Goal: Task Accomplishment & Management: Use online tool/utility

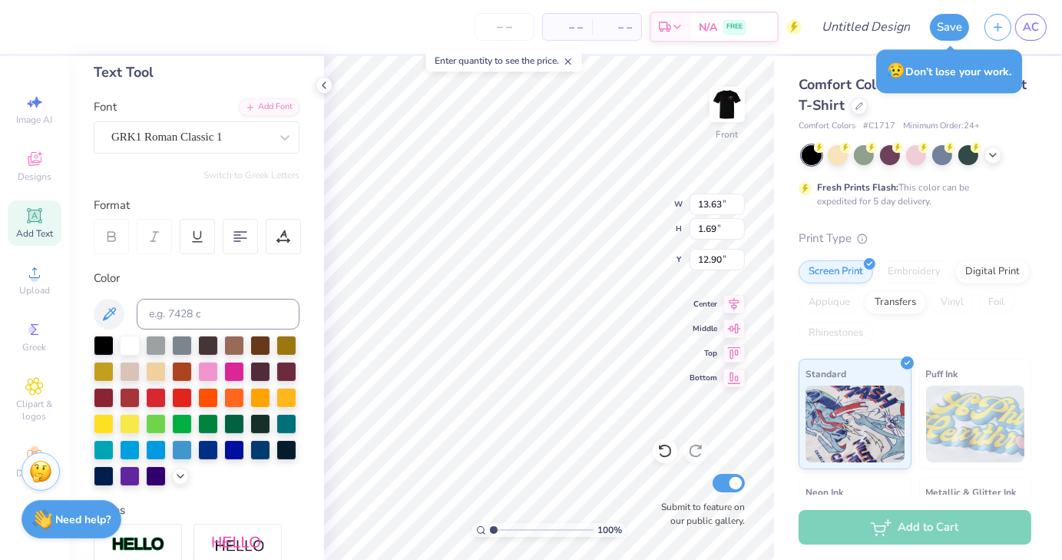
scroll to position [12, 5]
type textarea "car club at [US_STATE] Tech college cup champians"
click at [735, 322] on icon at bounding box center [734, 326] width 13 height 10
click at [738, 325] on icon at bounding box center [733, 328] width 21 height 18
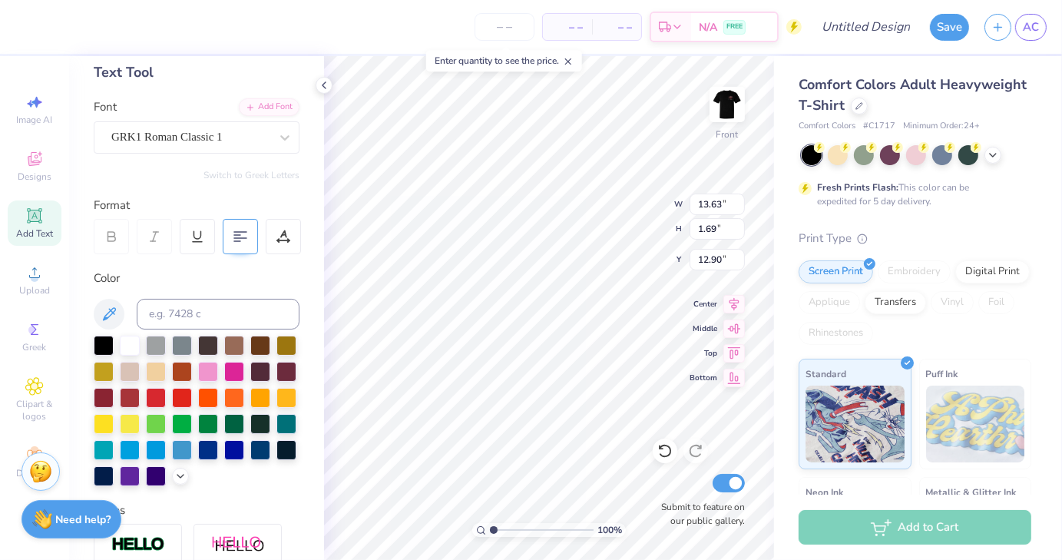
click at [233, 243] on div at bounding box center [240, 236] width 35 height 35
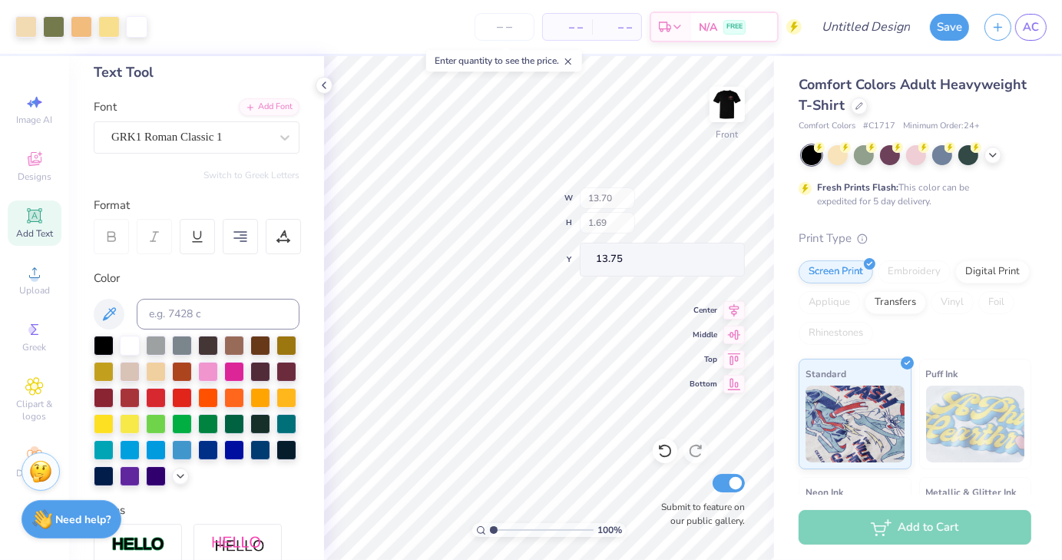
type input "13.75"
type input "12.31"
type input "1.52"
click at [737, 327] on icon at bounding box center [733, 326] width 21 height 18
type input "14.03"
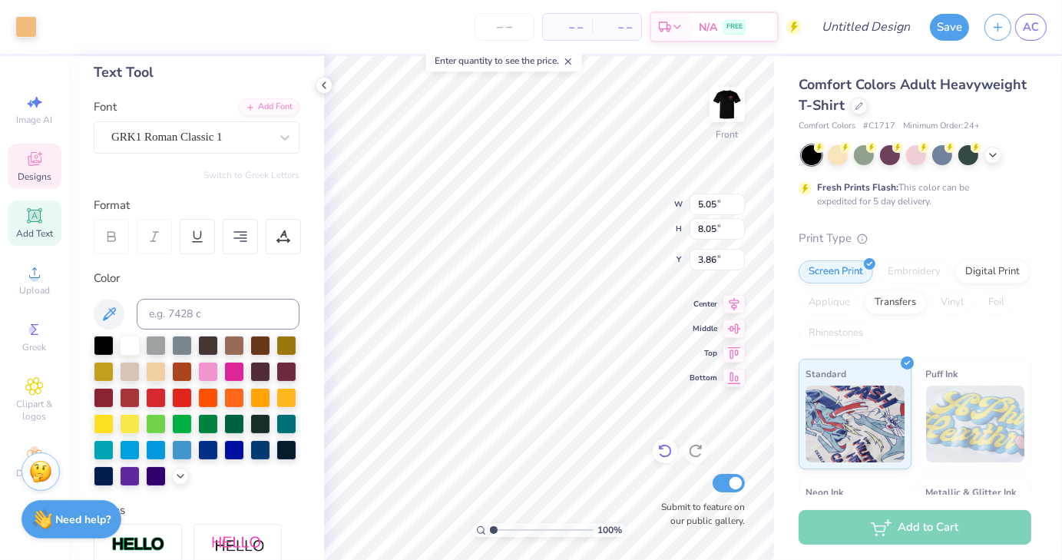
click at [659, 444] on icon at bounding box center [664, 450] width 15 height 15
click at [41, 164] on icon at bounding box center [34, 159] width 18 height 18
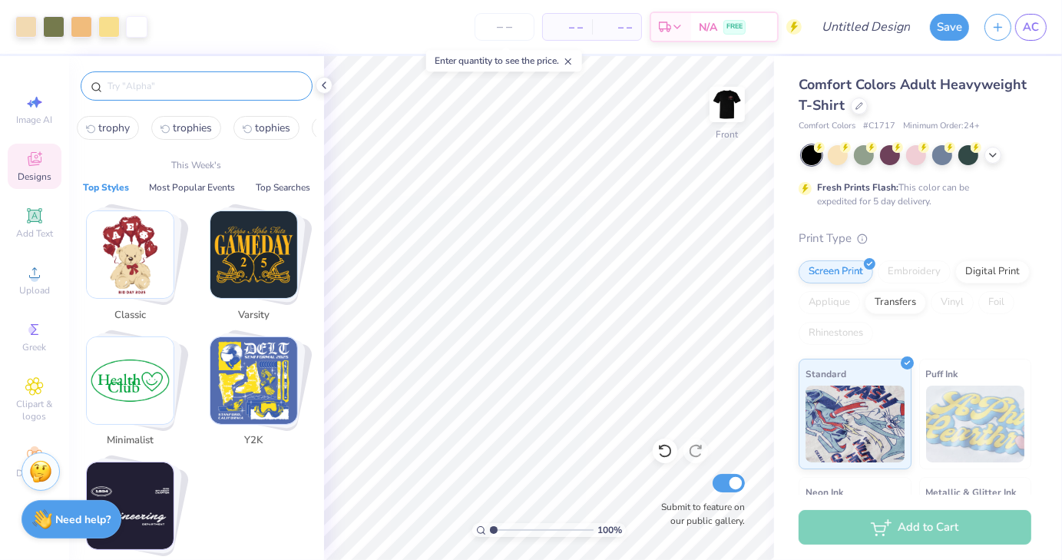
click at [190, 90] on input "text" at bounding box center [204, 85] width 196 height 15
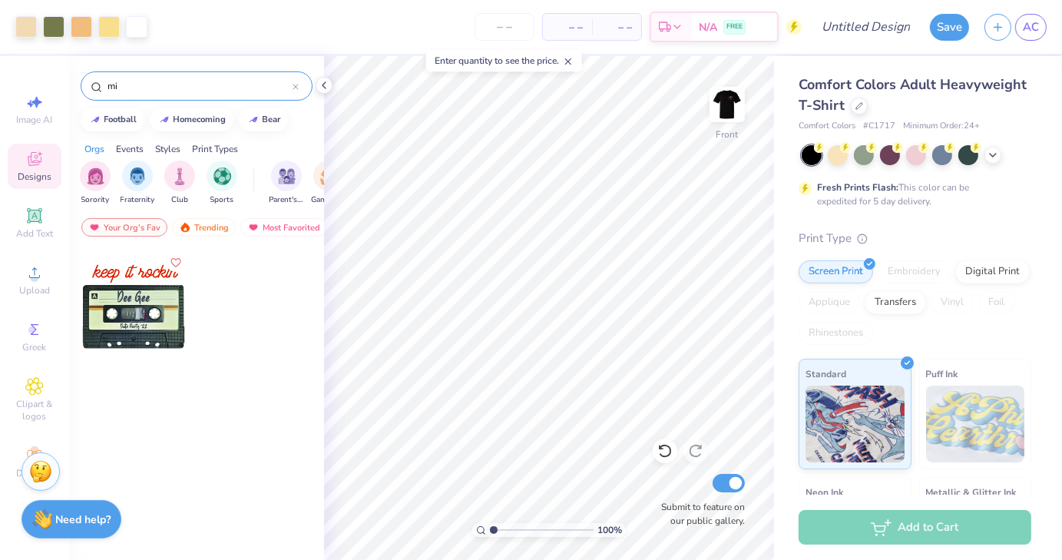
type input "m"
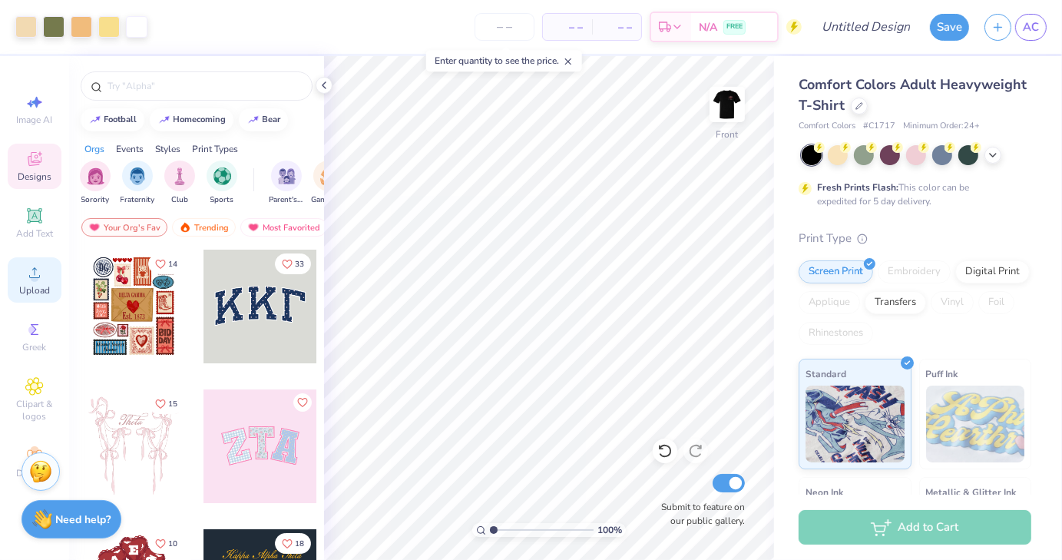
click at [18, 292] on div "Upload" at bounding box center [35, 279] width 54 height 45
click at [40, 282] on icon at bounding box center [34, 272] width 18 height 18
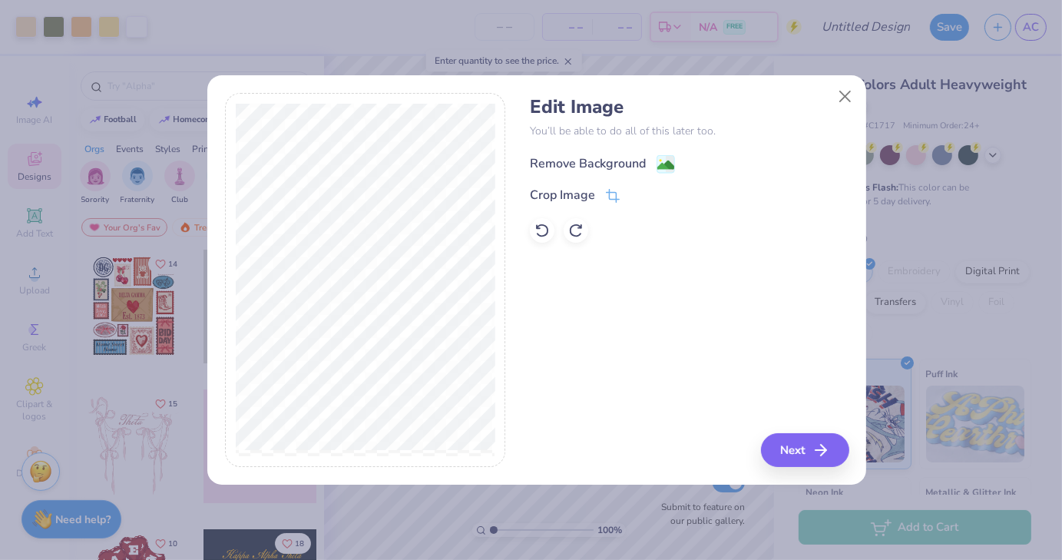
click at [672, 160] on image at bounding box center [665, 165] width 17 height 17
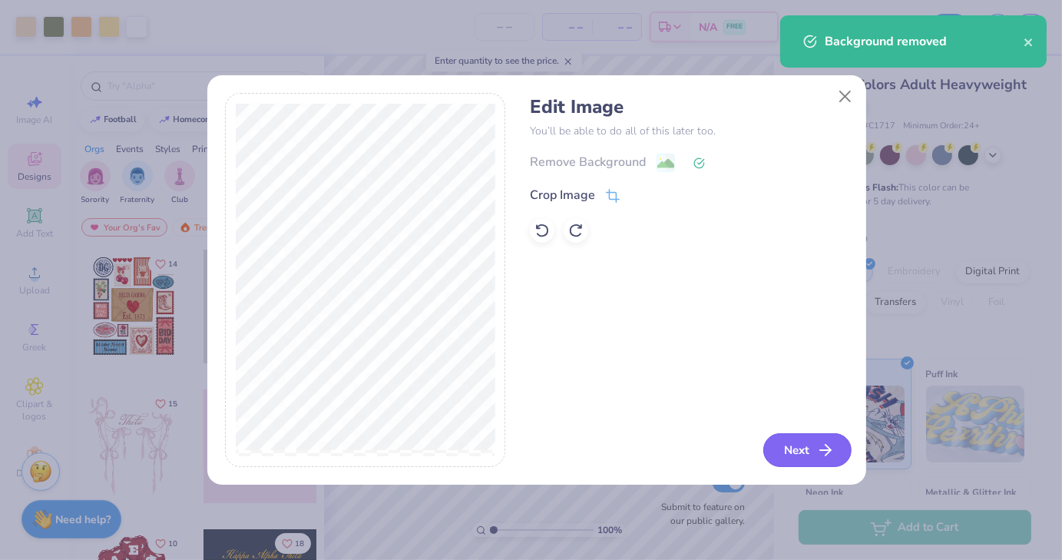
click at [801, 447] on button "Next" at bounding box center [807, 450] width 88 height 34
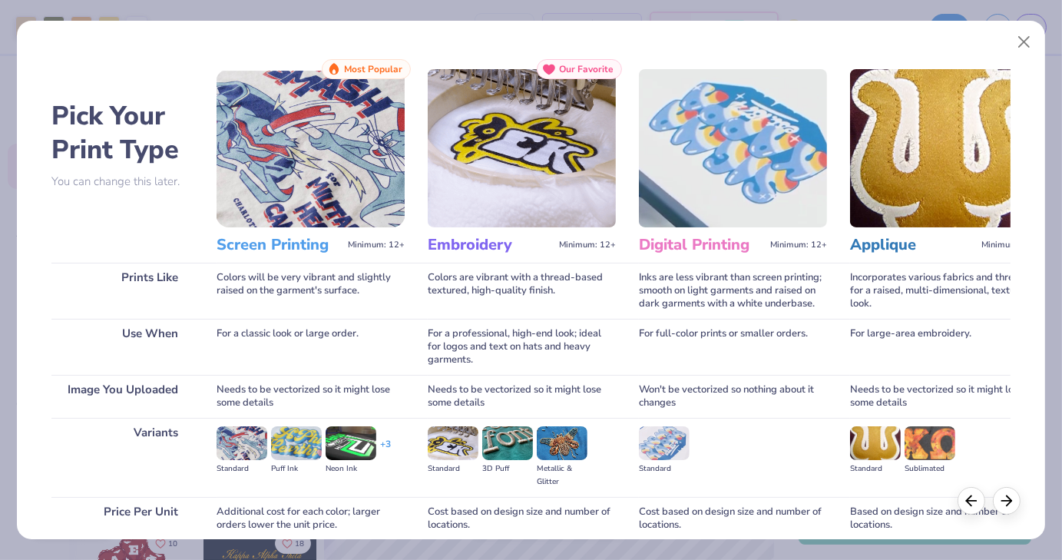
click at [327, 170] on img at bounding box center [310, 148] width 188 height 158
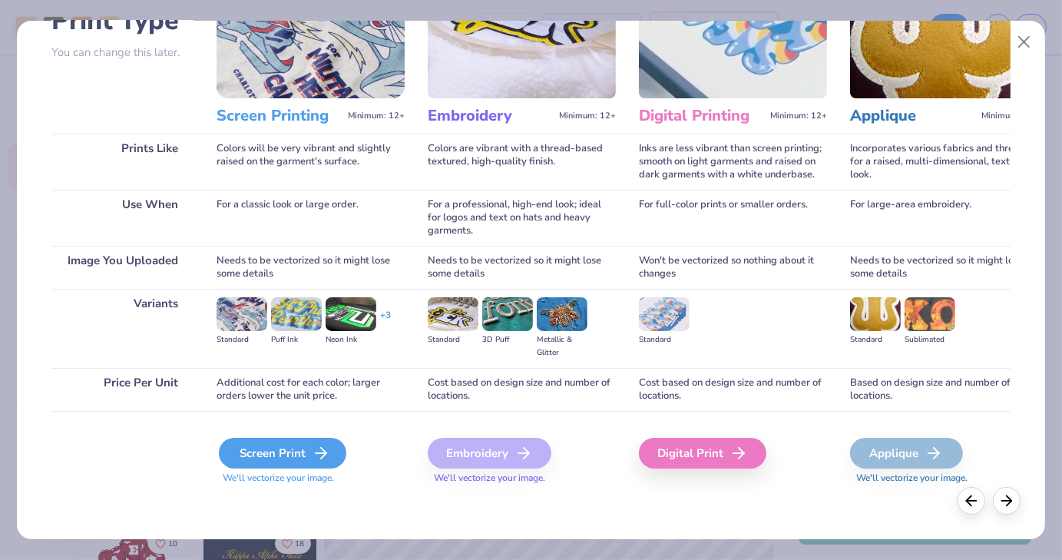
click at [273, 454] on div "Screen Print" at bounding box center [282, 452] width 127 height 31
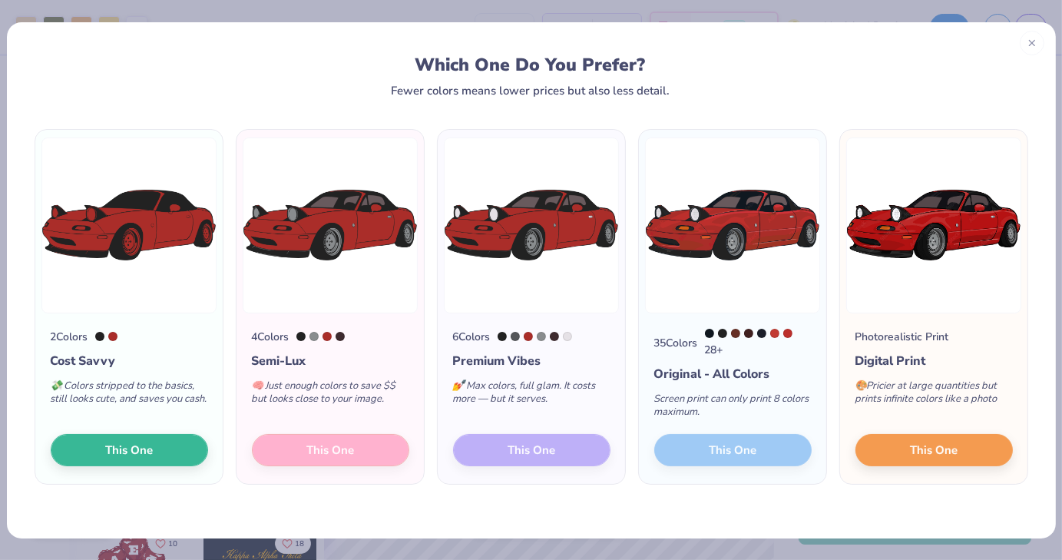
click at [384, 449] on div "4 Colors Semi-Lux 🧠 Just enough colors to save $$ but looks close to your image…" at bounding box center [329, 398] width 187 height 171
click at [336, 449] on div "4 Colors Semi-Lux 🧠 Just enough colors to save $$ but looks close to your image…" at bounding box center [329, 398] width 187 height 171
click at [117, 446] on span "This One" at bounding box center [129, 447] width 48 height 18
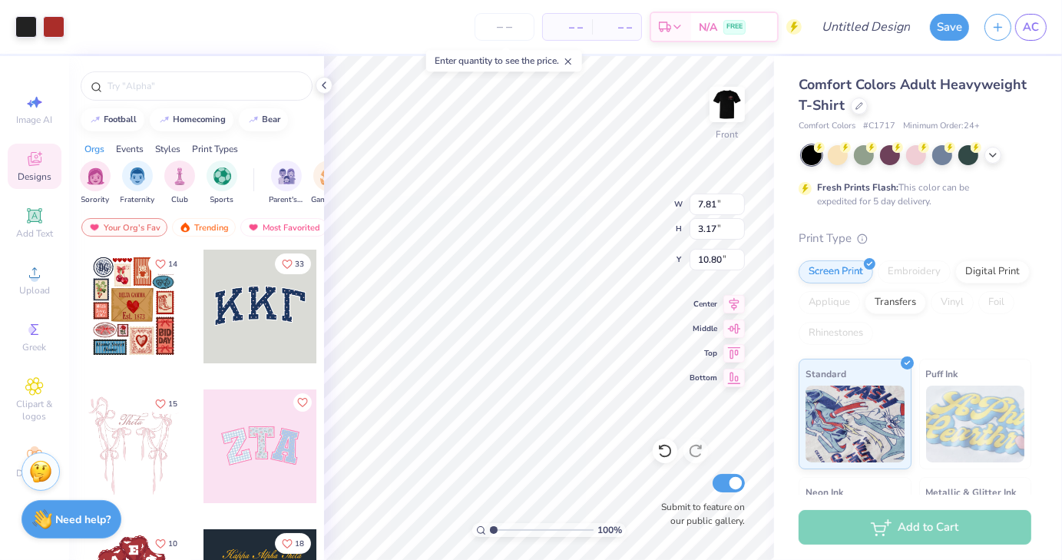
type input "7.81"
type input "3.17"
type input "17.00"
type input "4.39"
type input "1.78"
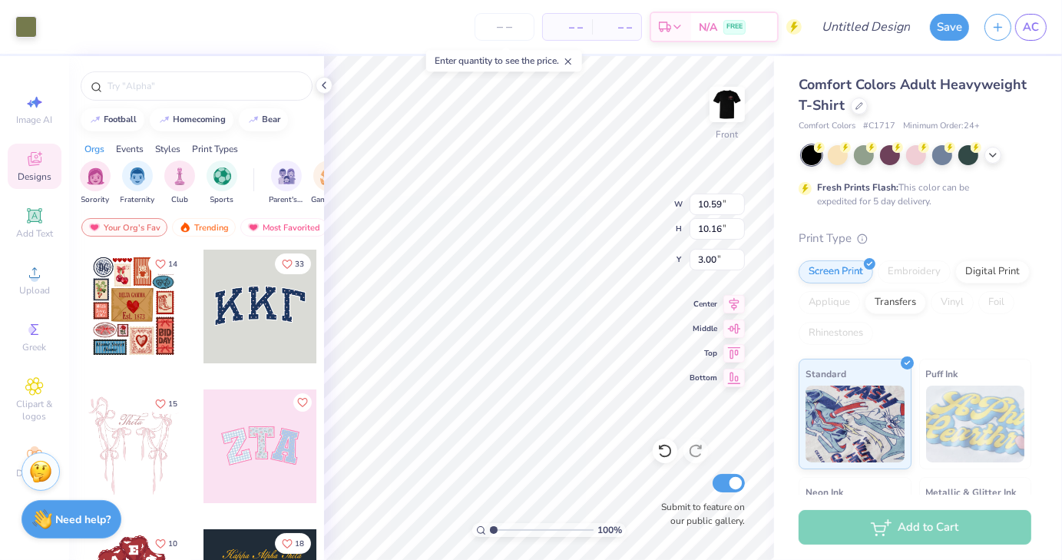
type input "10.59"
type input "10.16"
type input "3.00"
type input "3.59"
click at [37, 169] on div "Designs" at bounding box center [35, 166] width 54 height 45
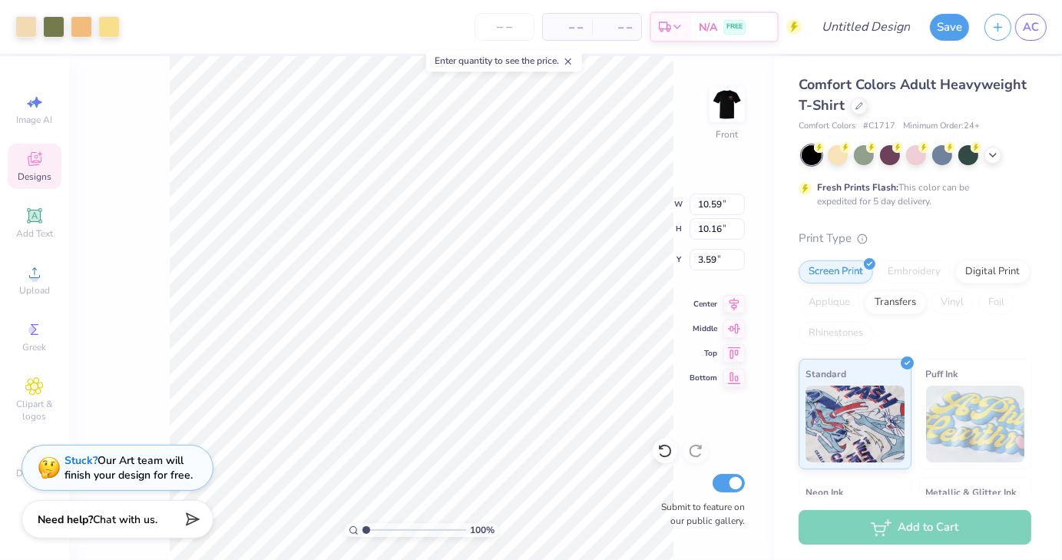
click at [37, 180] on span "Designs" at bounding box center [35, 176] width 34 height 12
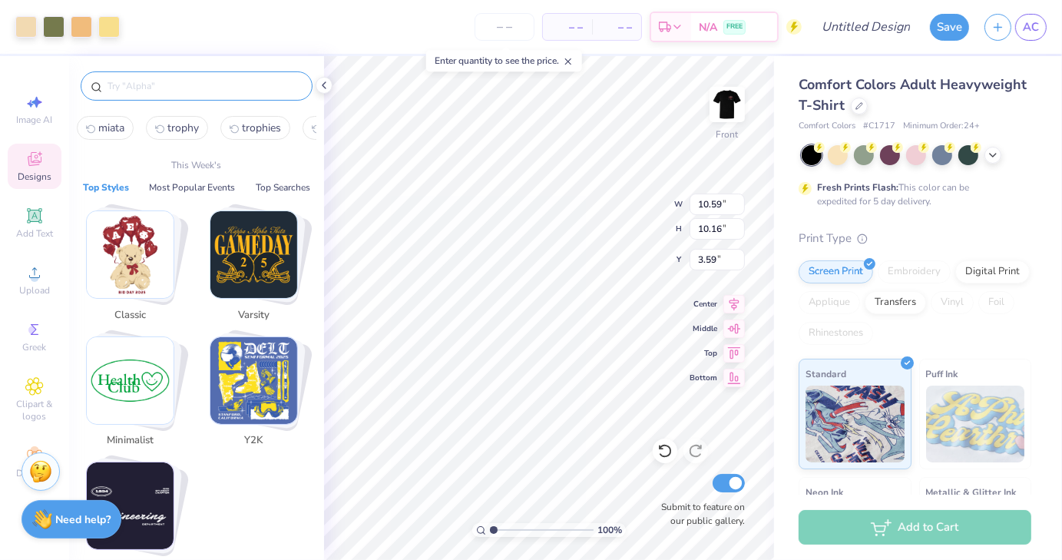
click at [158, 87] on input "text" at bounding box center [204, 85] width 196 height 15
click at [258, 270] on img "Stack Card Button Varsity" at bounding box center [253, 254] width 87 height 87
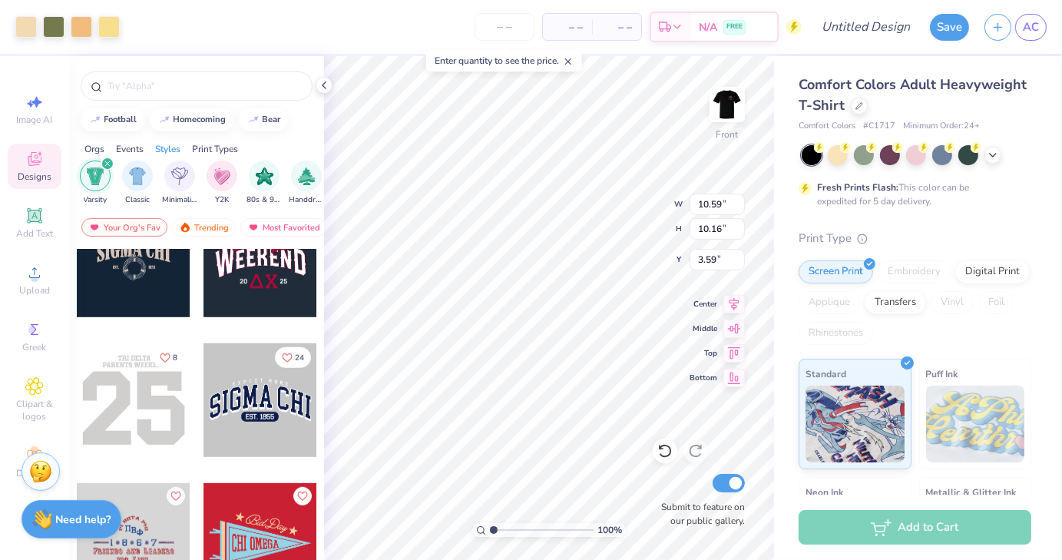
scroll to position [1025, 0]
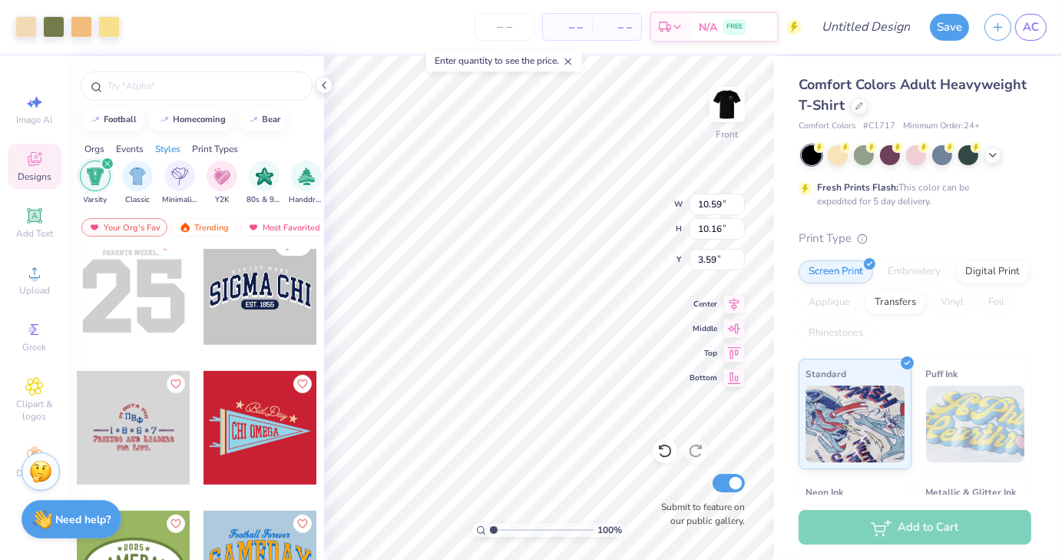
scroll to position [1137, 0]
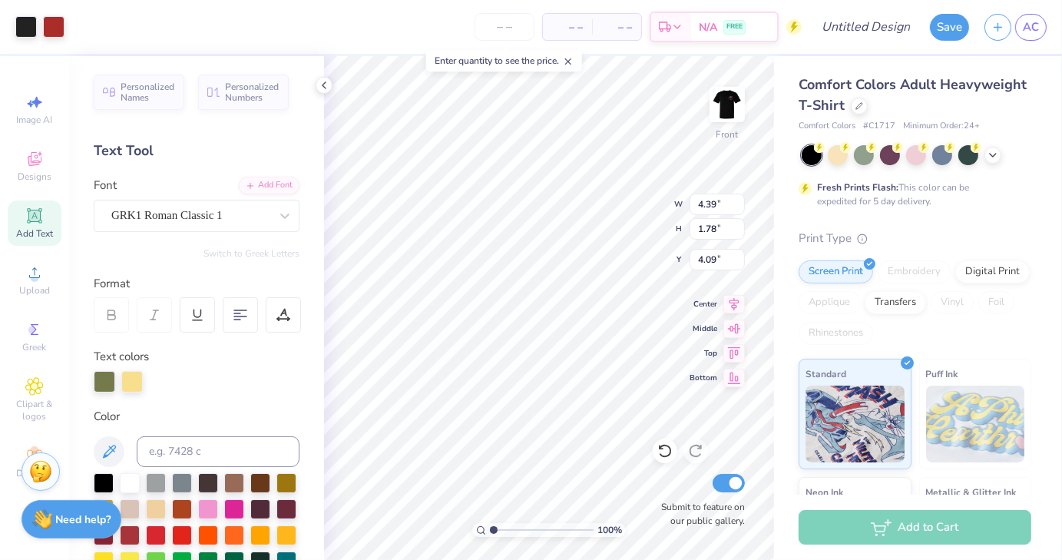
type input "4.09"
click at [32, 292] on span "Upload" at bounding box center [34, 290] width 31 height 12
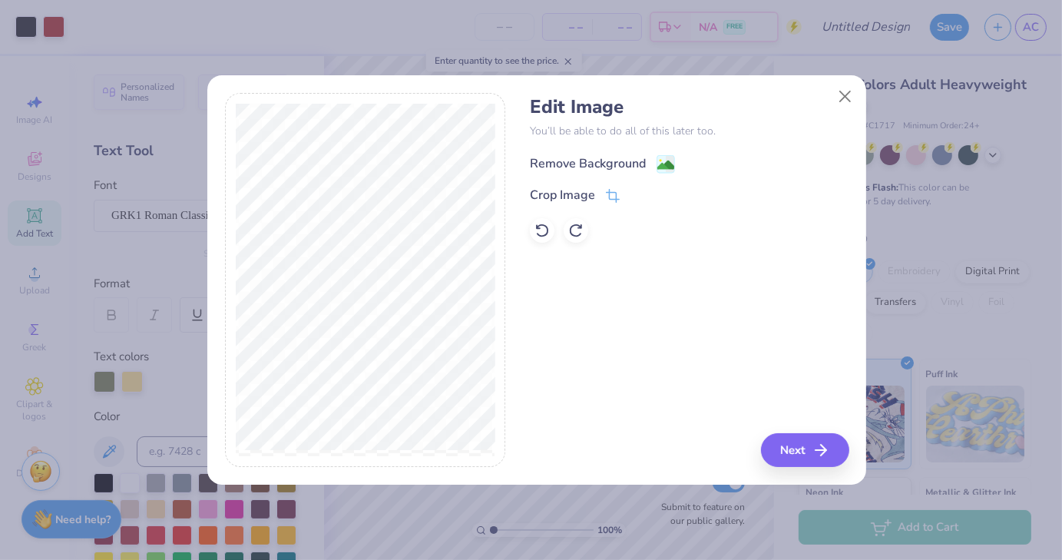
click at [653, 166] on div "Remove Background" at bounding box center [602, 163] width 145 height 19
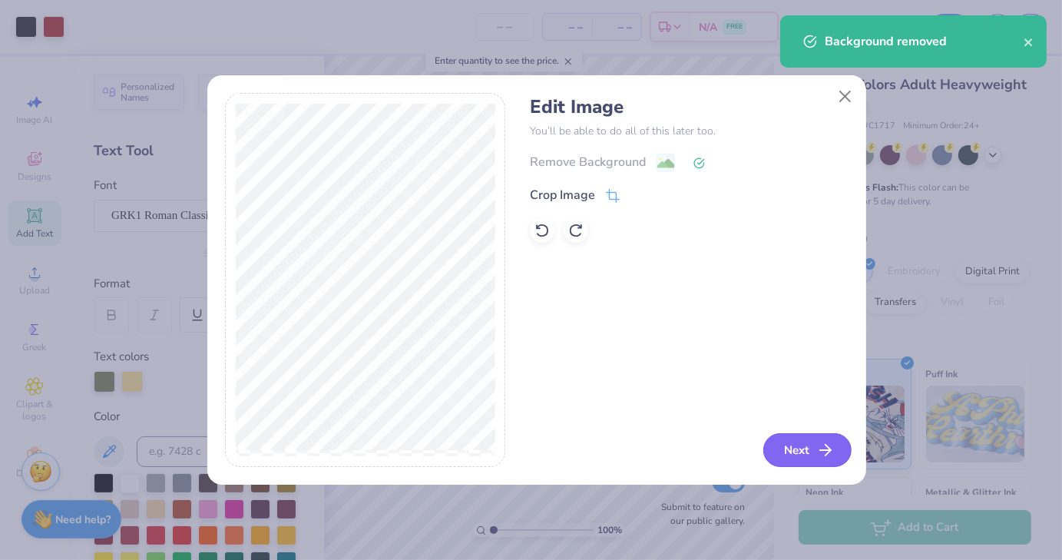
click at [801, 457] on button "Next" at bounding box center [807, 450] width 88 height 34
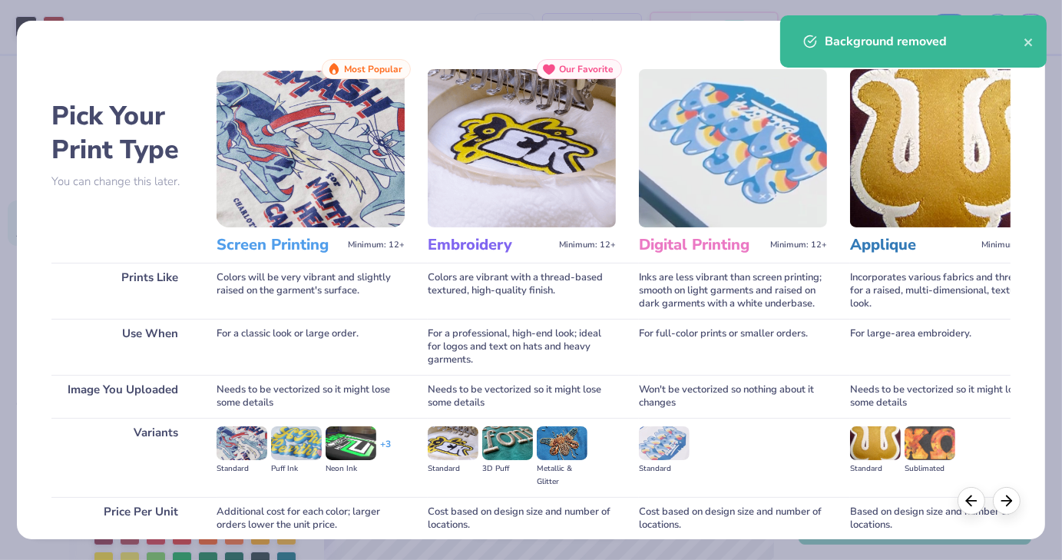
scroll to position [129, 0]
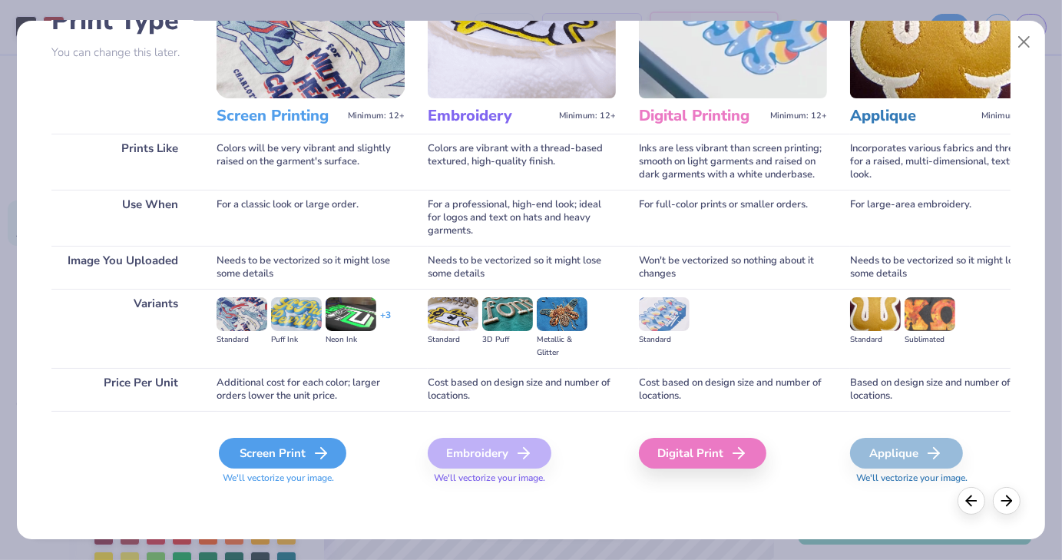
click at [291, 454] on div "Screen Print" at bounding box center [282, 452] width 127 height 31
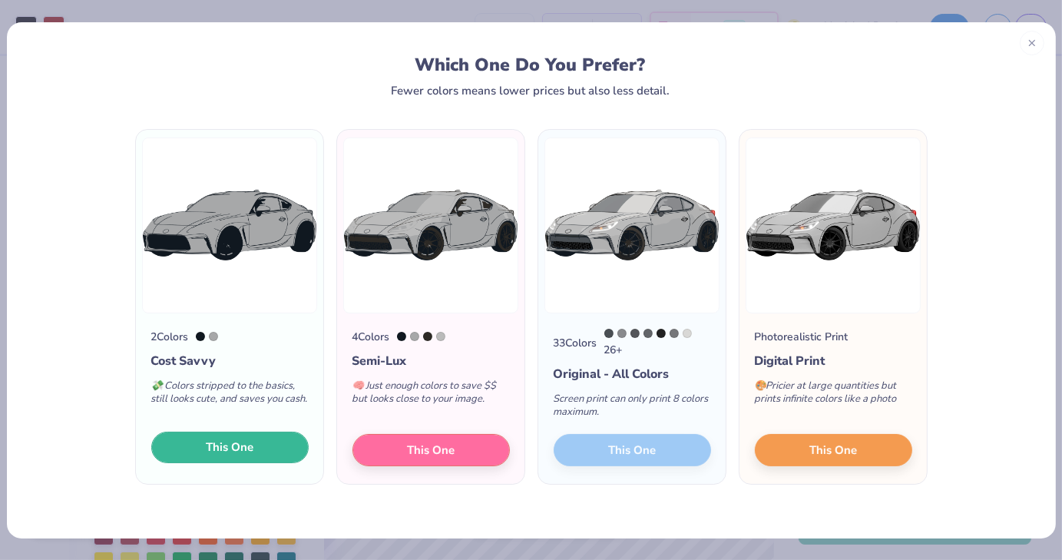
click at [273, 455] on button "This One" at bounding box center [229, 447] width 157 height 32
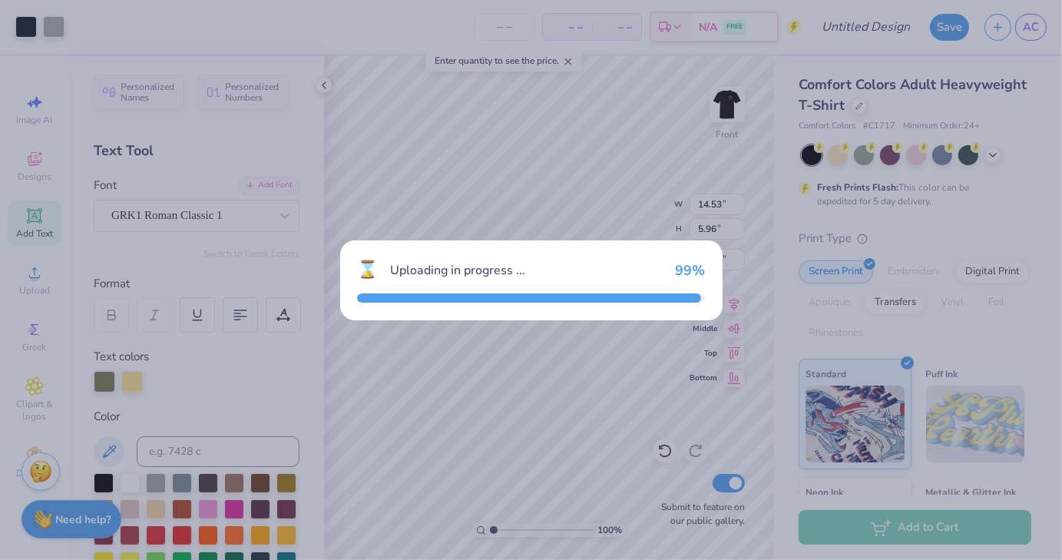
type input "14.53"
type input "5.96"
type input "10.77"
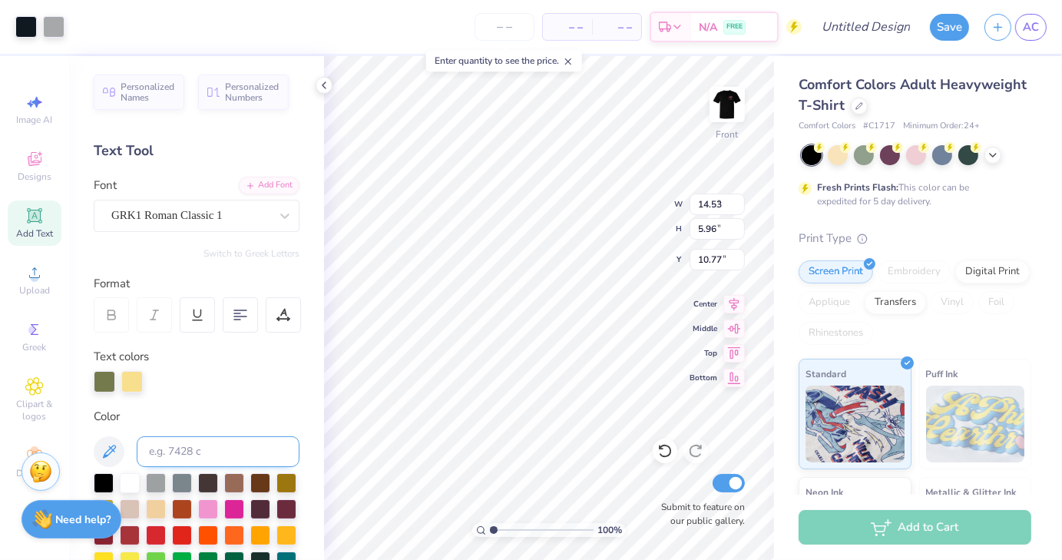
type input "3.62"
type input "1.49"
type input "7.79"
type input "4.06"
type input "1.66"
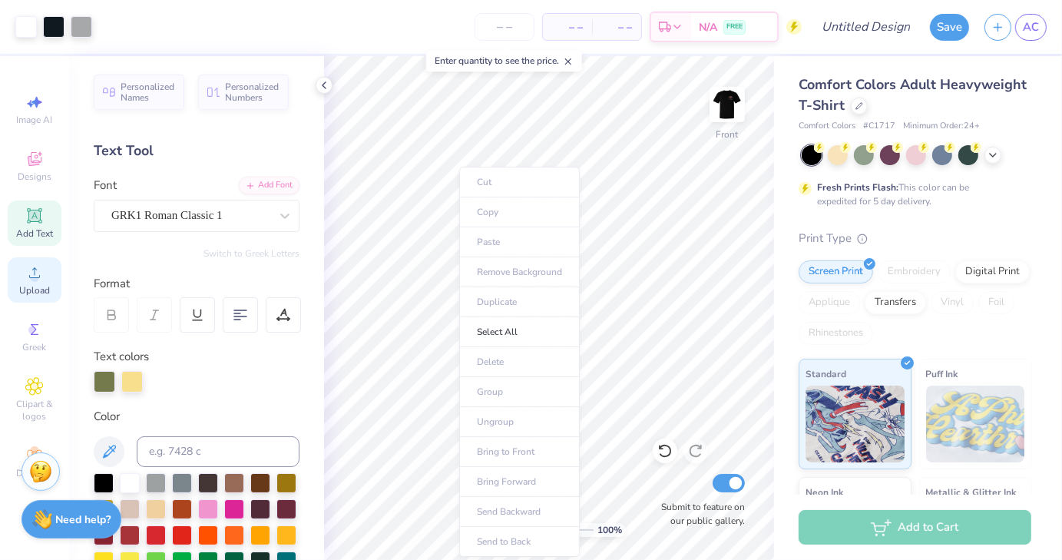
click at [43, 279] on icon at bounding box center [34, 272] width 18 height 18
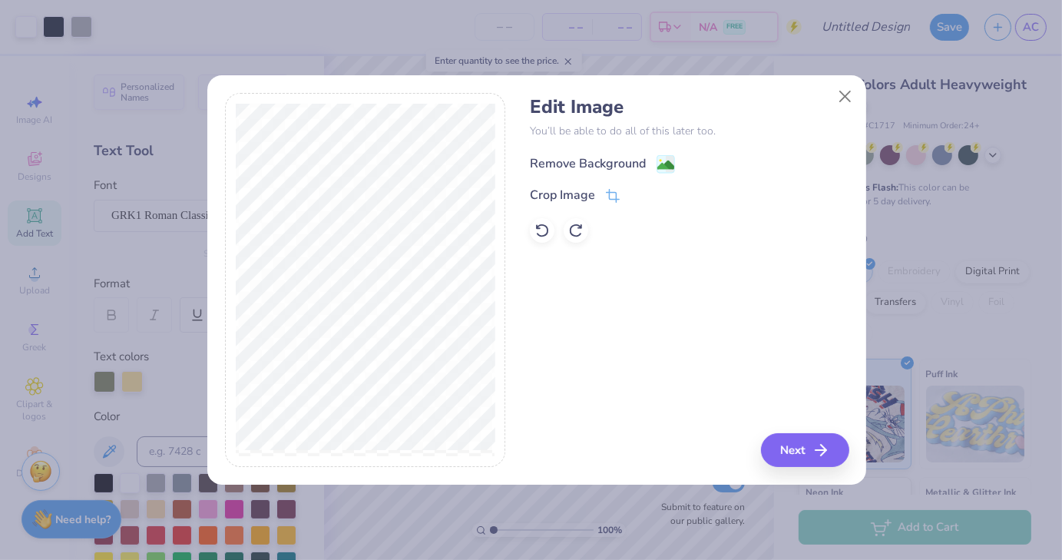
click at [668, 162] on image at bounding box center [665, 165] width 17 height 17
click at [783, 447] on button "Next" at bounding box center [807, 450] width 88 height 34
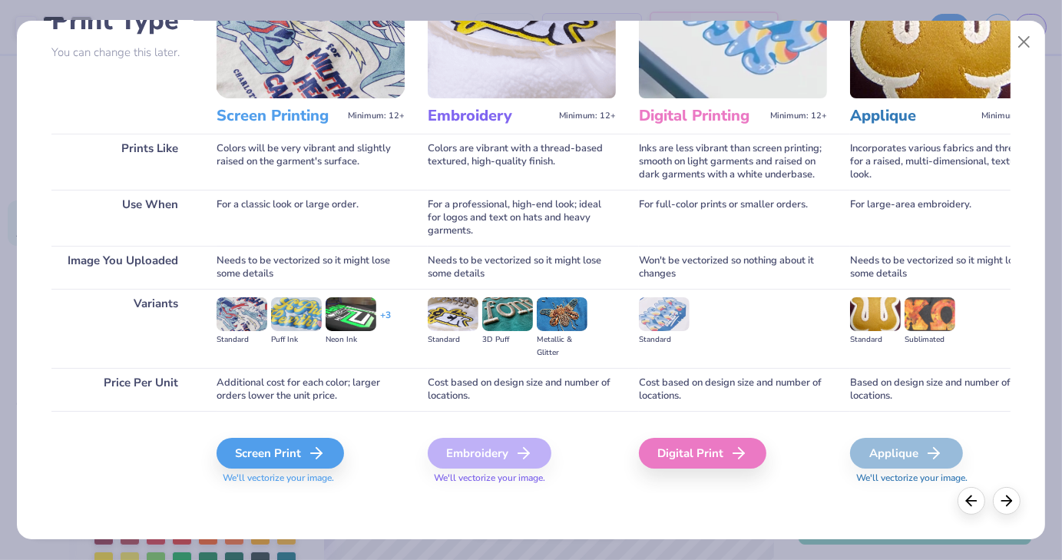
scroll to position [129, 0]
click at [286, 464] on div "Screen Print" at bounding box center [282, 452] width 127 height 31
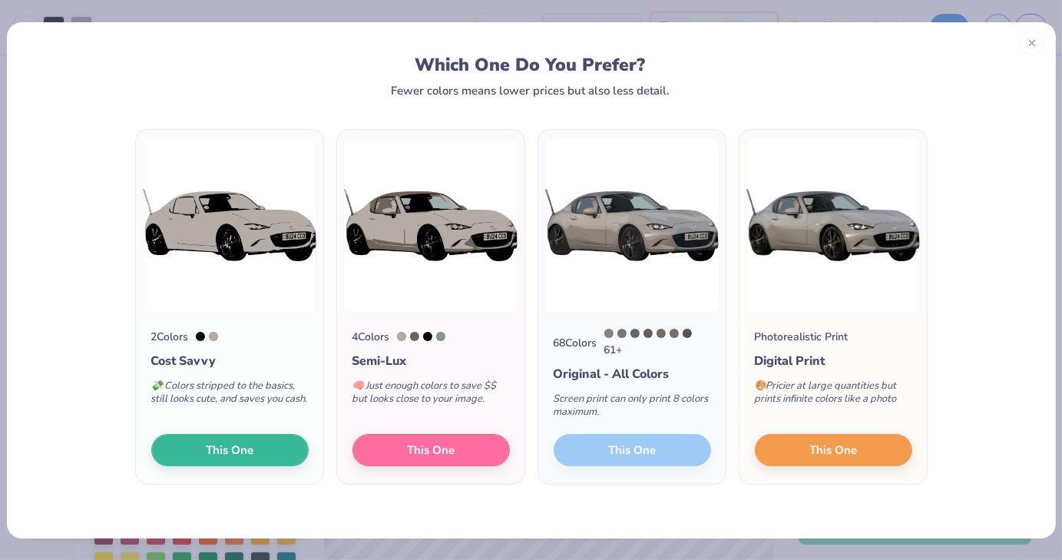
click at [375, 394] on div "🧠 Just enough colors to save $$ but looks close to your image." at bounding box center [430, 395] width 157 height 51
click at [398, 444] on button "This One" at bounding box center [430, 447] width 157 height 32
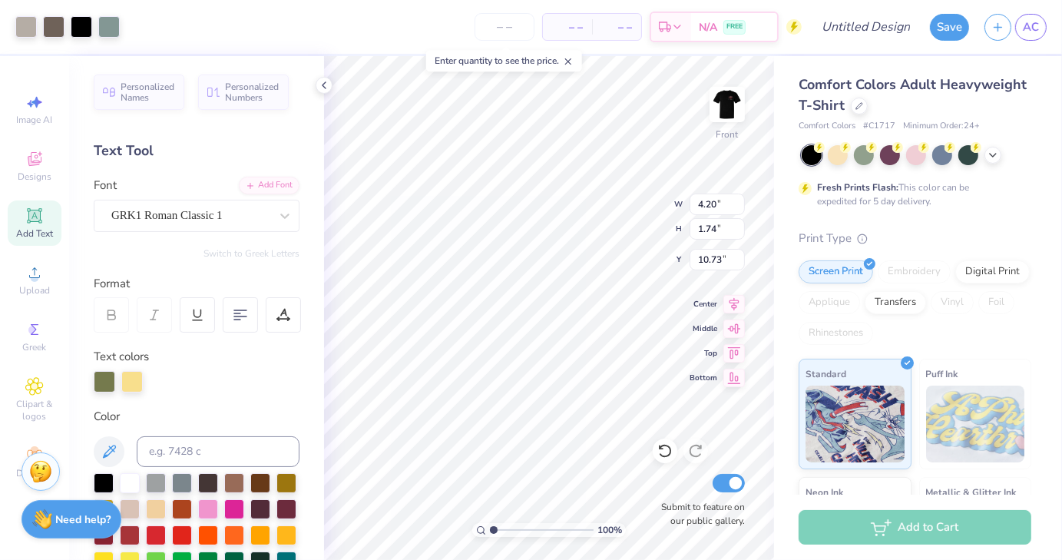
type input "4.20"
type input "1.74"
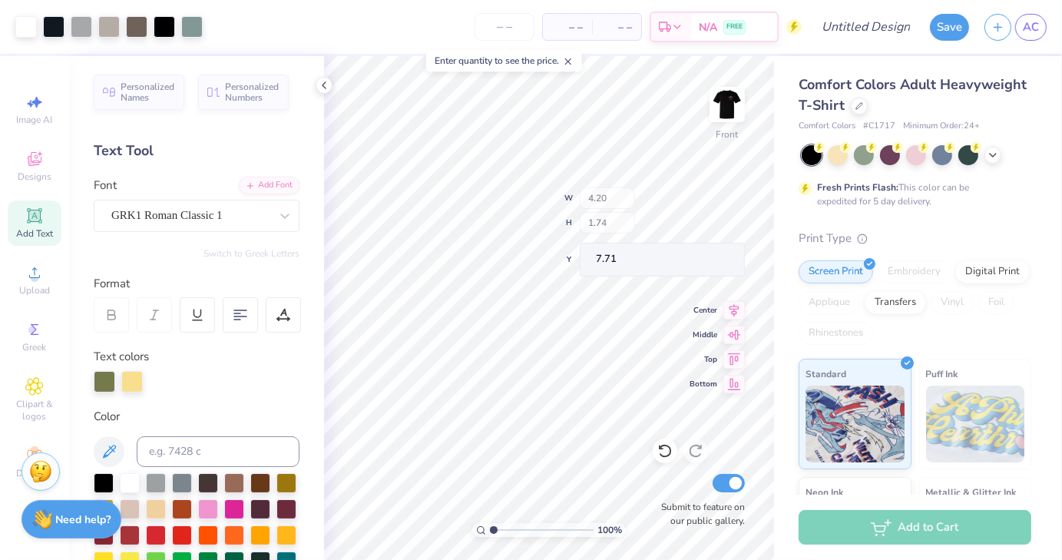
type input "7.71"
click at [55, 304] on div "Image AI Designs Add Text Upload Greek Clipart & logos Decorate" at bounding box center [35, 286] width 54 height 398
click at [42, 281] on icon at bounding box center [34, 272] width 18 height 18
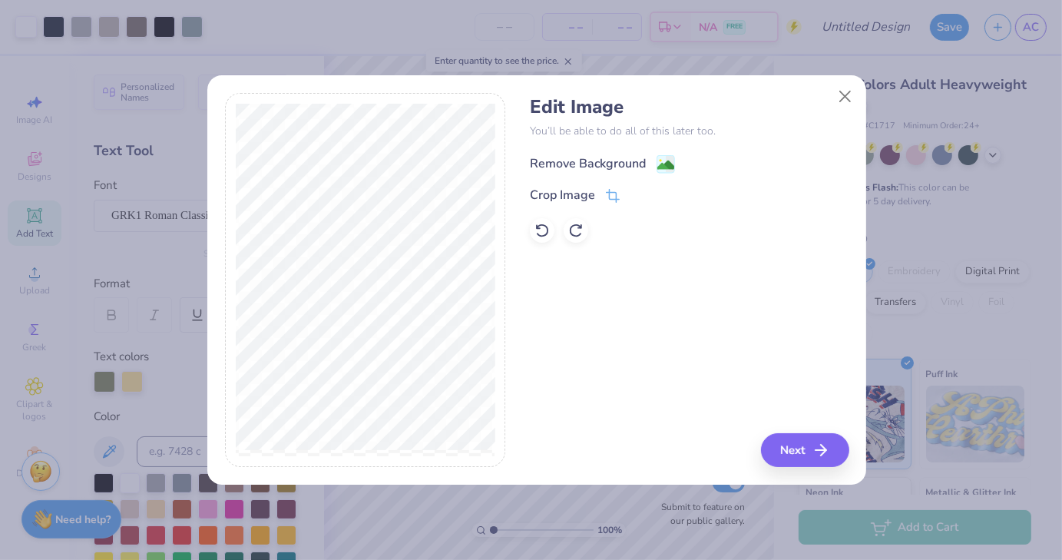
click at [665, 162] on image at bounding box center [665, 165] width 17 height 17
click at [791, 459] on button "Next" at bounding box center [807, 450] width 88 height 34
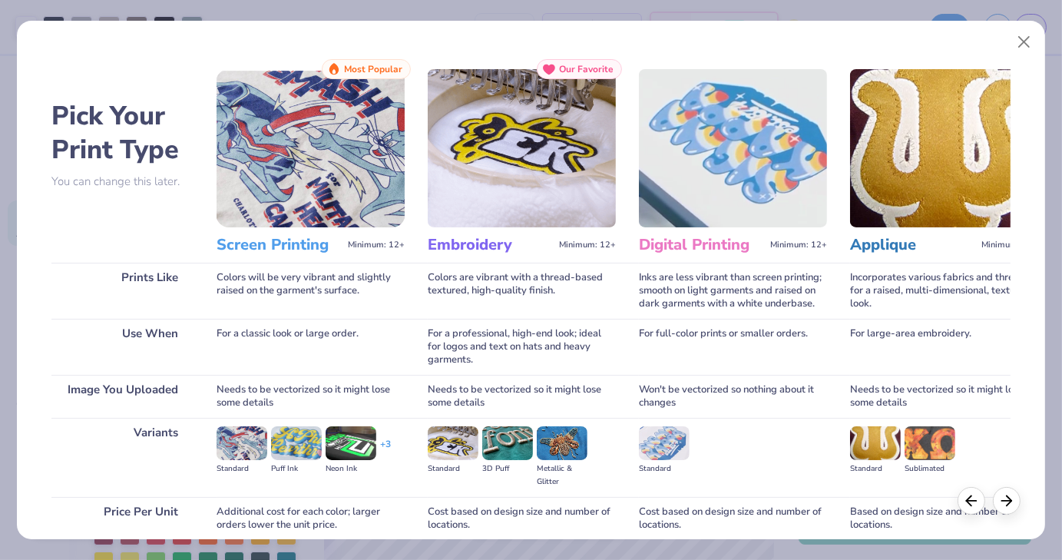
scroll to position [129, 0]
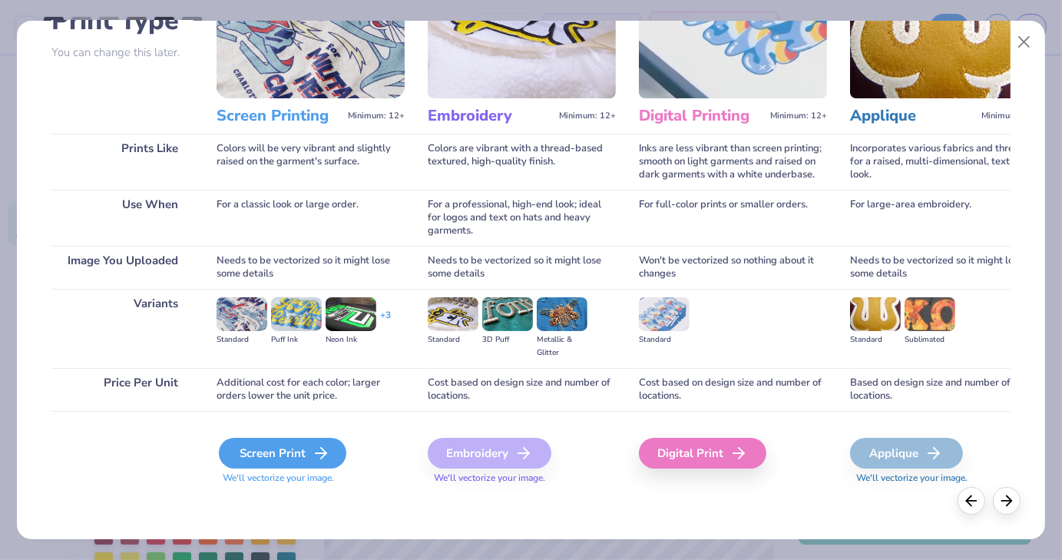
click at [336, 457] on div "Screen Print" at bounding box center [282, 452] width 127 height 31
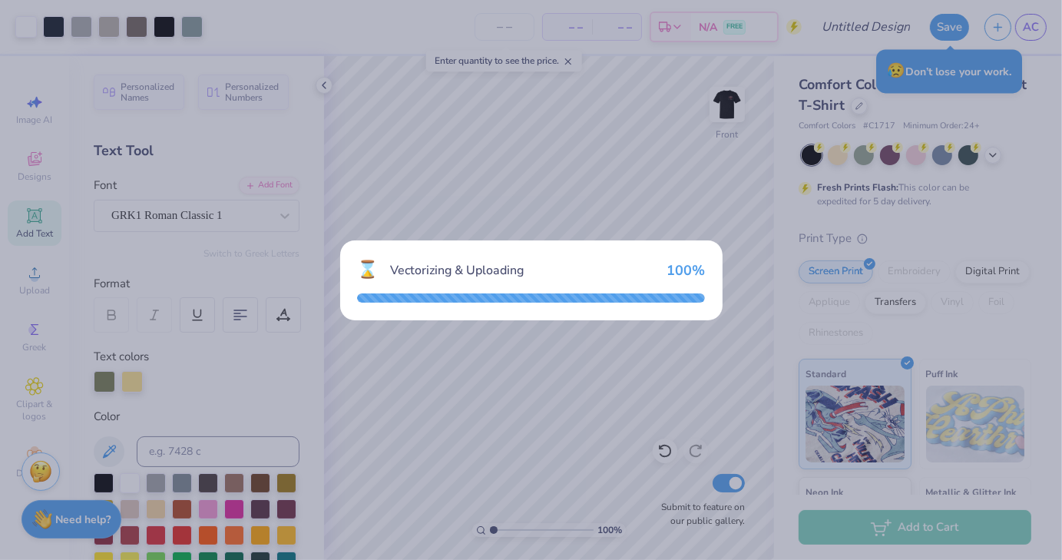
click at [336, 457] on div "⌛ Vectorizing & Uploading 100 %" at bounding box center [531, 280] width 1062 height 560
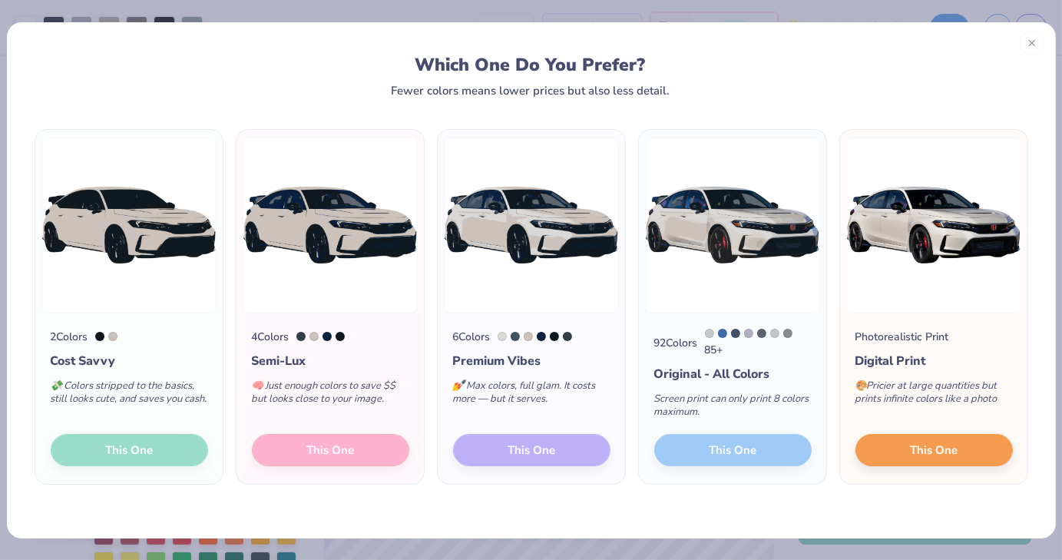
click at [154, 349] on div "2 Colors Cost Savvy 💸 Colors stripped to the basics, still looks cute, and save…" at bounding box center [128, 398] width 187 height 171
click at [145, 220] on img at bounding box center [128, 225] width 175 height 176
click at [124, 461] on div "2 Colors Cost Savvy 💸 Colors stripped to the basics, still looks cute, and save…" at bounding box center [128, 398] width 187 height 171
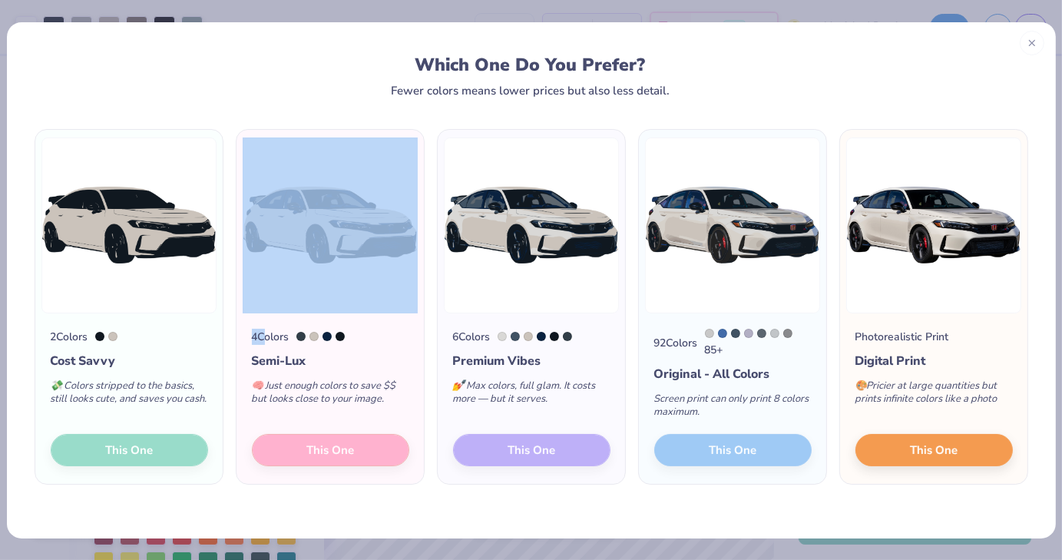
click at [124, 461] on div "2 Colors Cost Savvy 💸 Colors stripped to the basics, still looks cute, and save…" at bounding box center [128, 398] width 187 height 171
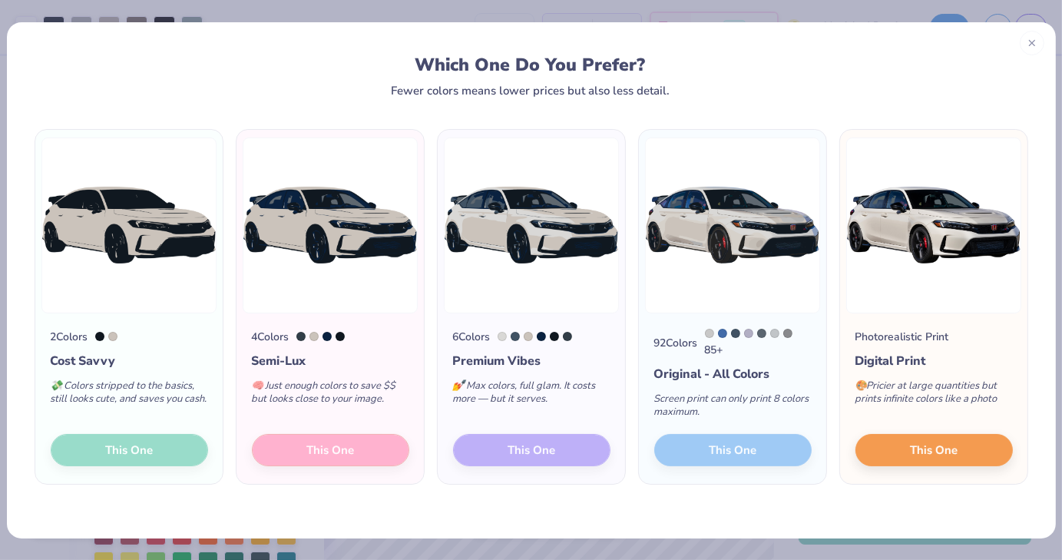
click at [233, 500] on div "2 Colors Cost Savvy 💸 Colors stripped to the basics, still looks cute, and save…" at bounding box center [531, 317] width 1048 height 441
click at [166, 433] on div "2 Colors Cost Savvy 💸 Colors stripped to the basics, still looks cute, and save…" at bounding box center [128, 398] width 187 height 171
click at [161, 250] on img at bounding box center [128, 225] width 175 height 176
click at [158, 352] on div "Cost Savvy" at bounding box center [129, 361] width 157 height 18
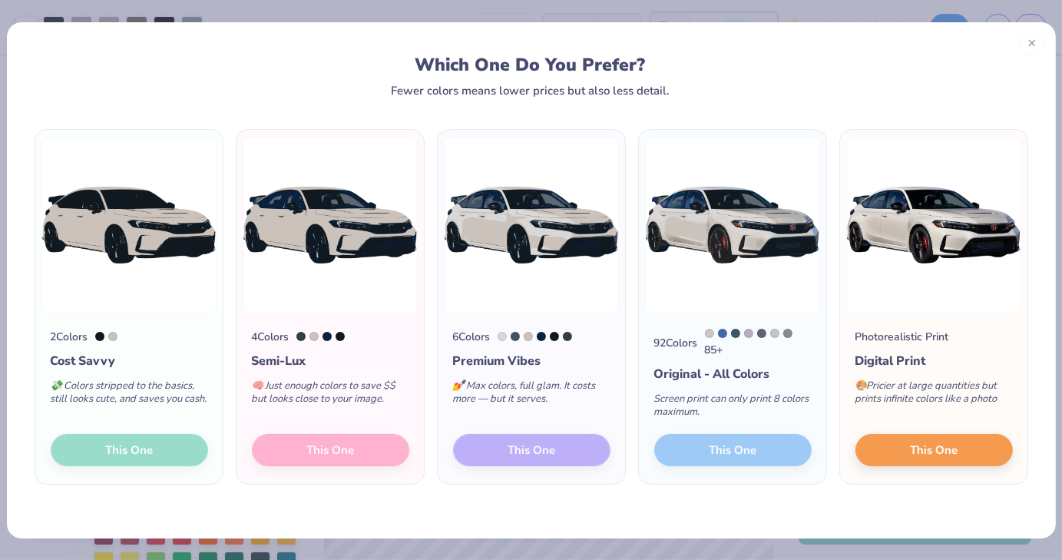
click at [158, 352] on div "Cost Savvy" at bounding box center [129, 361] width 157 height 18
click at [156, 404] on div "💸 Colors stripped to the basics, still looks cute, and saves you cash." at bounding box center [129, 395] width 157 height 51
click at [1024, 50] on div at bounding box center [1031, 40] width 25 height 25
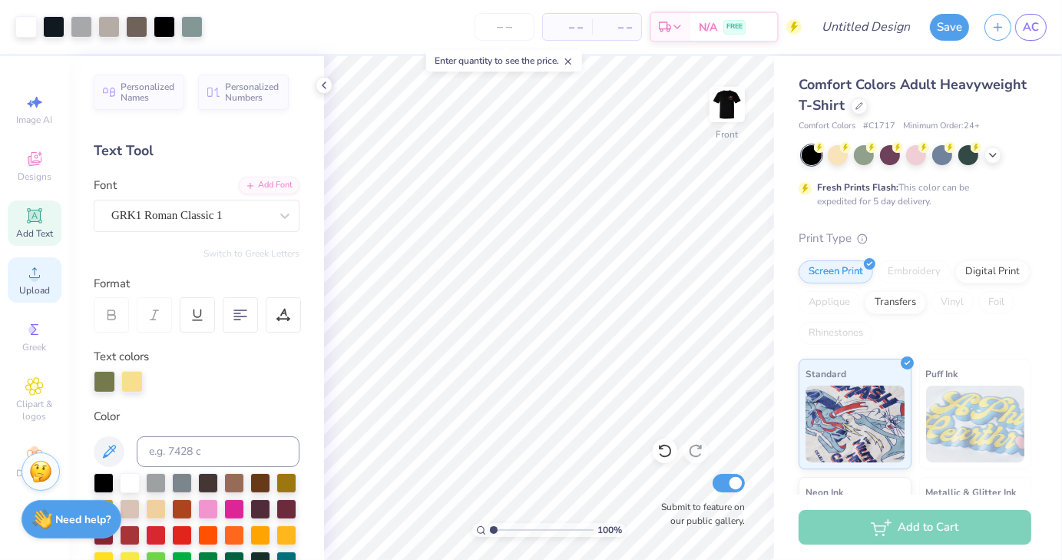
click at [25, 287] on span "Upload" at bounding box center [34, 290] width 31 height 12
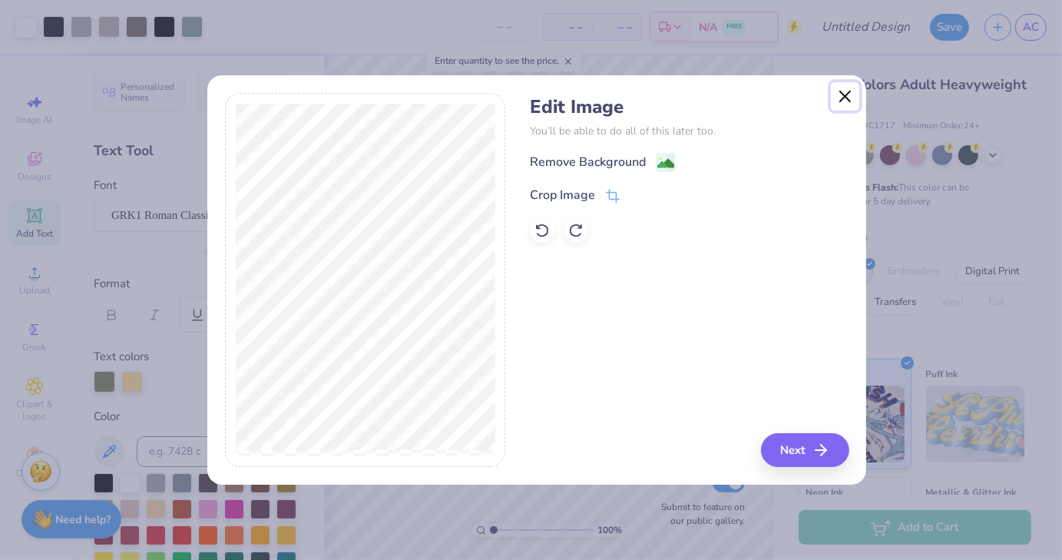
click at [846, 94] on button "Close" at bounding box center [844, 96] width 29 height 29
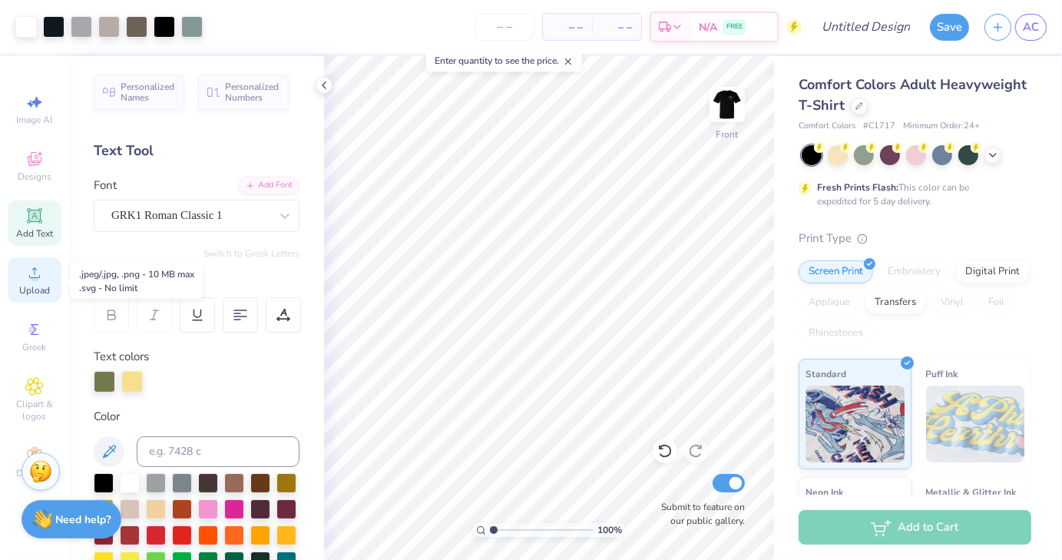
click at [27, 290] on span "Upload" at bounding box center [34, 290] width 31 height 12
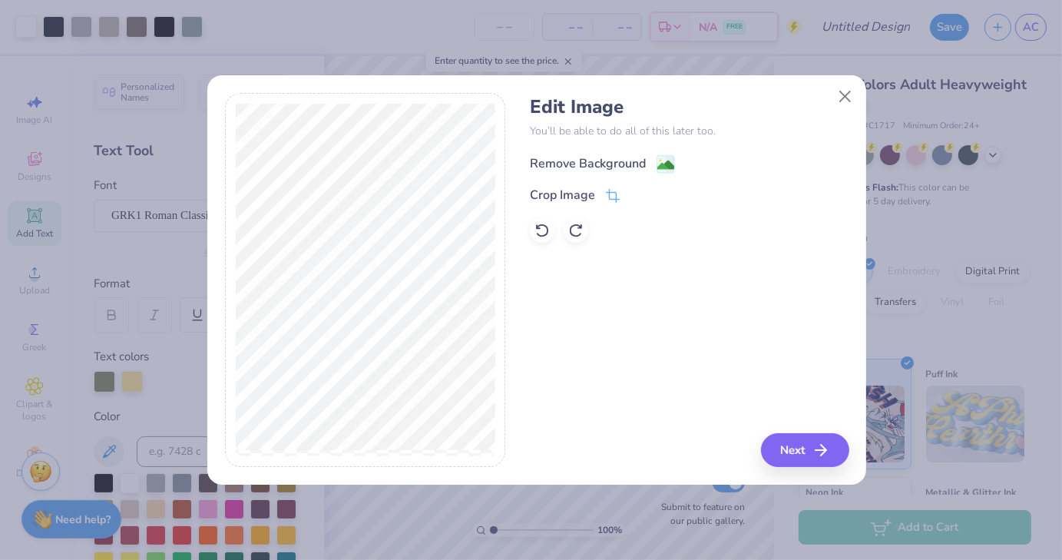
click at [662, 171] on image at bounding box center [665, 165] width 17 height 17
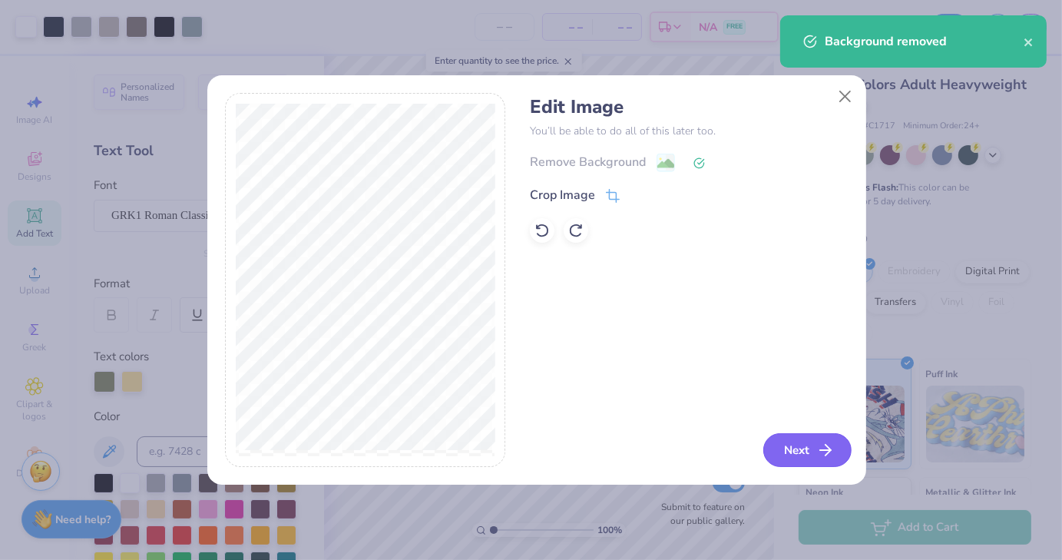
click at [795, 458] on button "Next" at bounding box center [807, 450] width 88 height 34
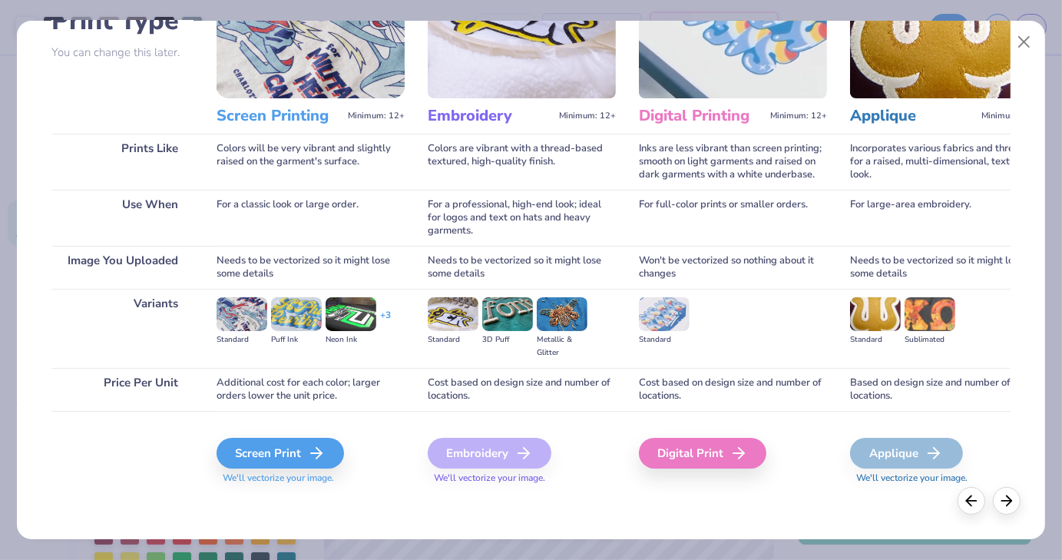
scroll to position [129, 0]
click at [292, 446] on div "Screen Print" at bounding box center [282, 452] width 127 height 31
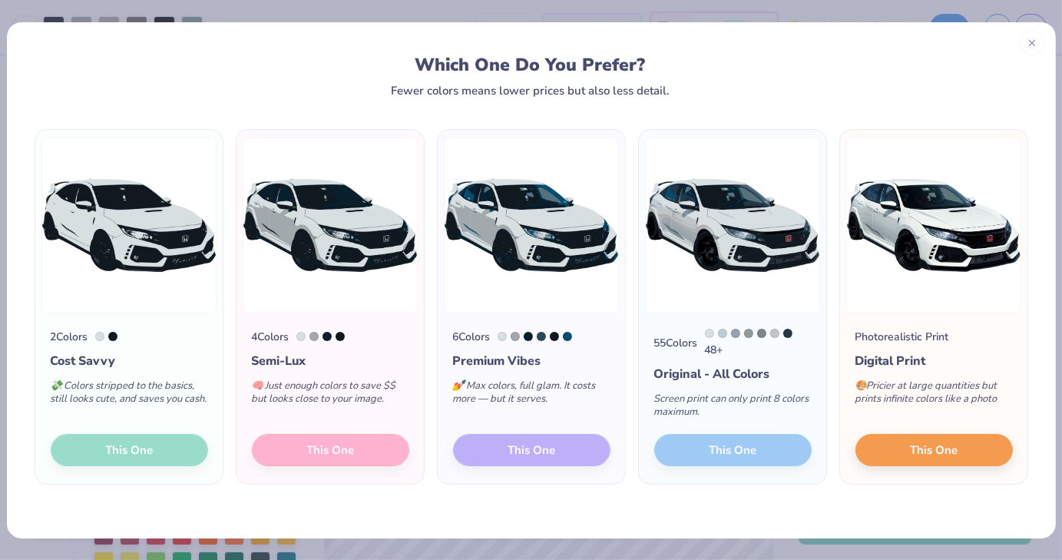
click at [150, 279] on img at bounding box center [128, 225] width 175 height 176
click at [120, 448] on div "2 Colors Cost Savvy 💸 Colors stripped to the basics, still looks cute, and save…" at bounding box center [128, 398] width 187 height 171
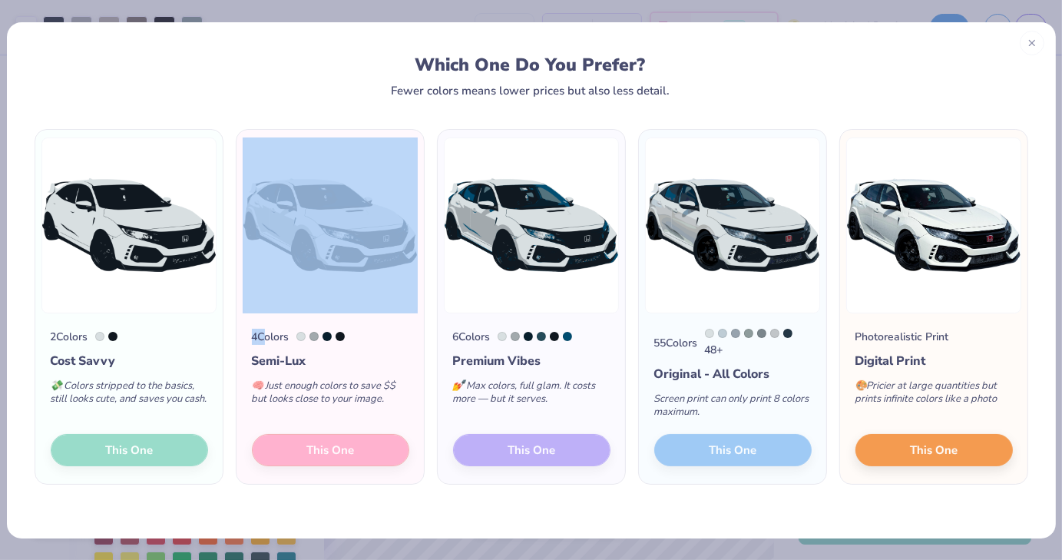
click at [120, 448] on div "2 Colors Cost Savvy 💸 Colors stripped to the basics, still looks cute, and save…" at bounding box center [128, 398] width 187 height 171
click at [187, 271] on img at bounding box center [128, 225] width 175 height 176
click at [310, 275] on img at bounding box center [330, 225] width 175 height 176
click at [152, 283] on img at bounding box center [128, 225] width 175 height 176
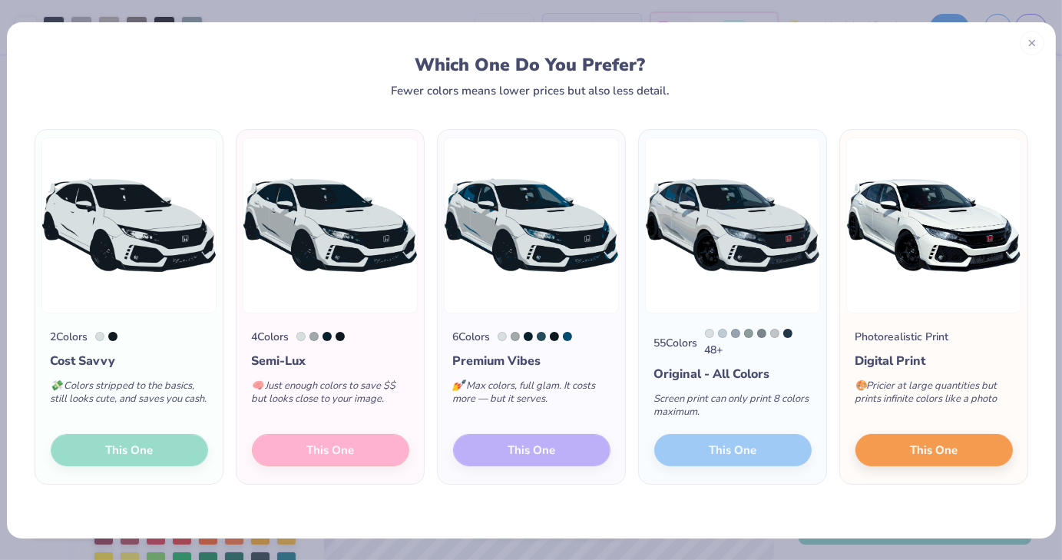
click at [233, 411] on div "2 Colors Cost Savvy 💸 Colors stripped to the basics, still looks cute, and save…" at bounding box center [530, 307] width 999 height 356
click at [170, 203] on img at bounding box center [128, 225] width 175 height 176
click at [107, 463] on div "2 Colors Cost Savvy 💸 Colors stripped to the basics, still looks cute, and save…" at bounding box center [128, 398] width 187 height 171
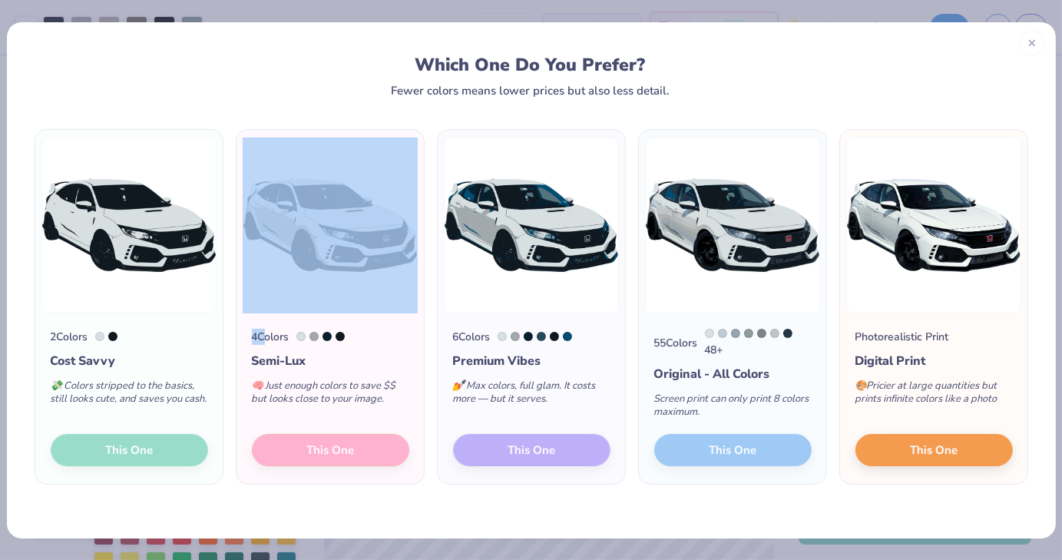
click at [107, 463] on div "2 Colors Cost Savvy 💸 Colors stripped to the basics, still looks cute, and save…" at bounding box center [128, 398] width 187 height 171
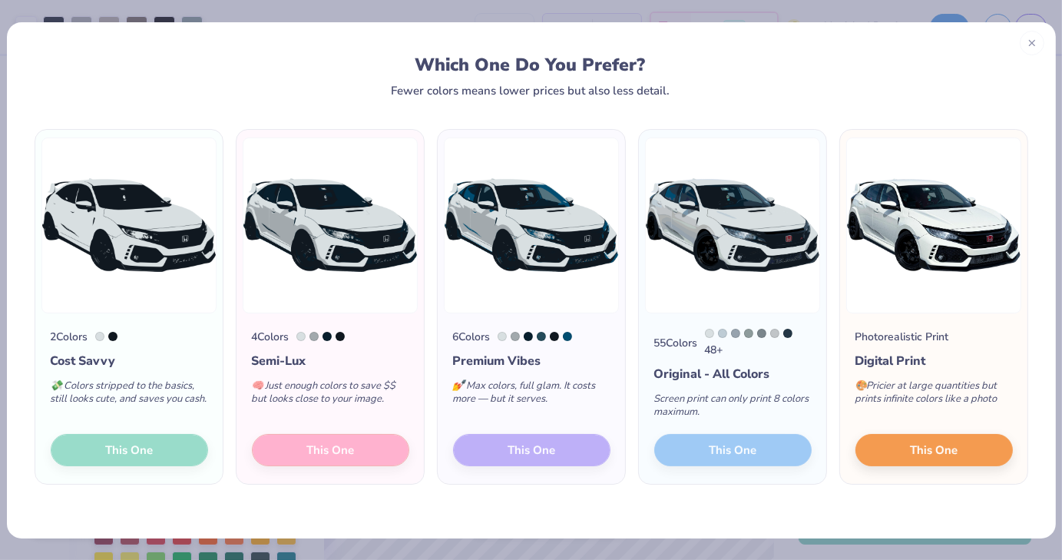
click at [144, 500] on div "2 Colors Cost Savvy 💸 Colors stripped to the basics, still looks cute, and save…" at bounding box center [531, 317] width 1048 height 441
click at [149, 481] on div "2 Colors Cost Savvy 💸 Colors stripped to the basics, still looks cute, and save…" at bounding box center [128, 398] width 187 height 171
click at [149, 435] on div "2 Colors Cost Savvy 💸 Colors stripped to the basics, still looks cute, and save…" at bounding box center [128, 398] width 187 height 171
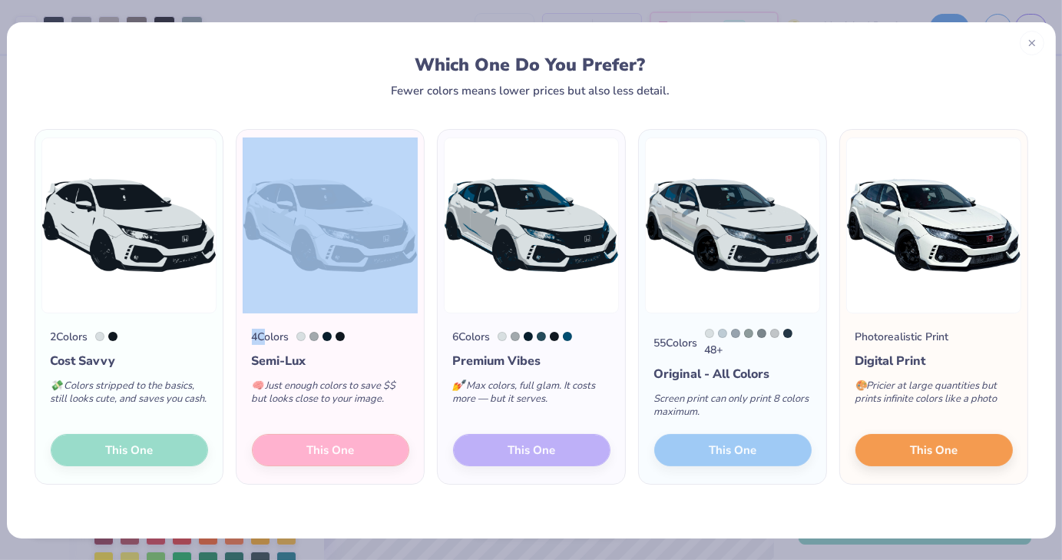
click at [149, 435] on div "2 Colors Cost Savvy 💸 Colors stripped to the basics, still looks cute, and save…" at bounding box center [128, 398] width 187 height 171
click at [425, 210] on div "2 Colors Cost Savvy 💸 Colors stripped to the basics, still looks cute, and save…" at bounding box center [530, 307] width 999 height 356
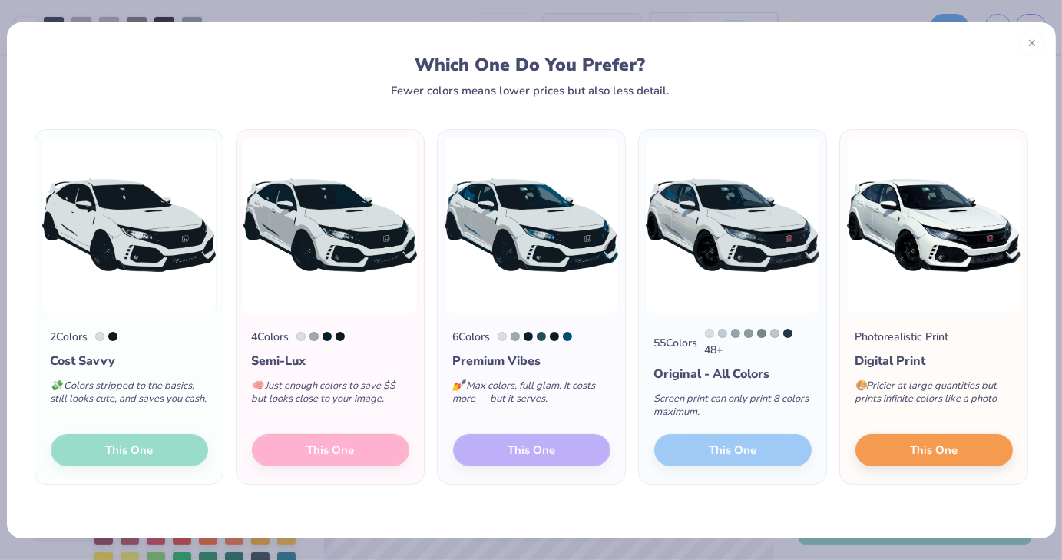
click at [130, 458] on div "2 Colors Cost Savvy 💸 Colors stripped to the basics, still looks cute, and save…" at bounding box center [128, 398] width 187 height 171
click at [130, 196] on img at bounding box center [128, 225] width 175 height 176
click at [514, 94] on div "Fewer colors means lower prices but also less detail." at bounding box center [530, 90] width 279 height 12
click at [152, 450] on div "2 Colors Cost Savvy 💸 Colors stripped to the basics, still looks cute, and save…" at bounding box center [128, 398] width 187 height 171
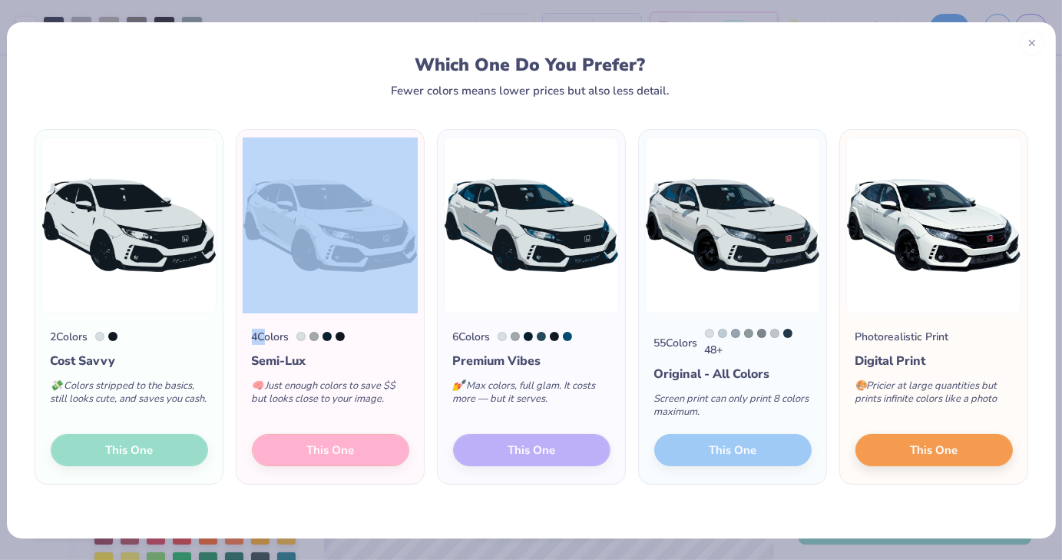
click at [152, 450] on div "2 Colors Cost Savvy 💸 Colors stripped to the basics, still looks cute, and save…" at bounding box center [128, 398] width 187 height 171
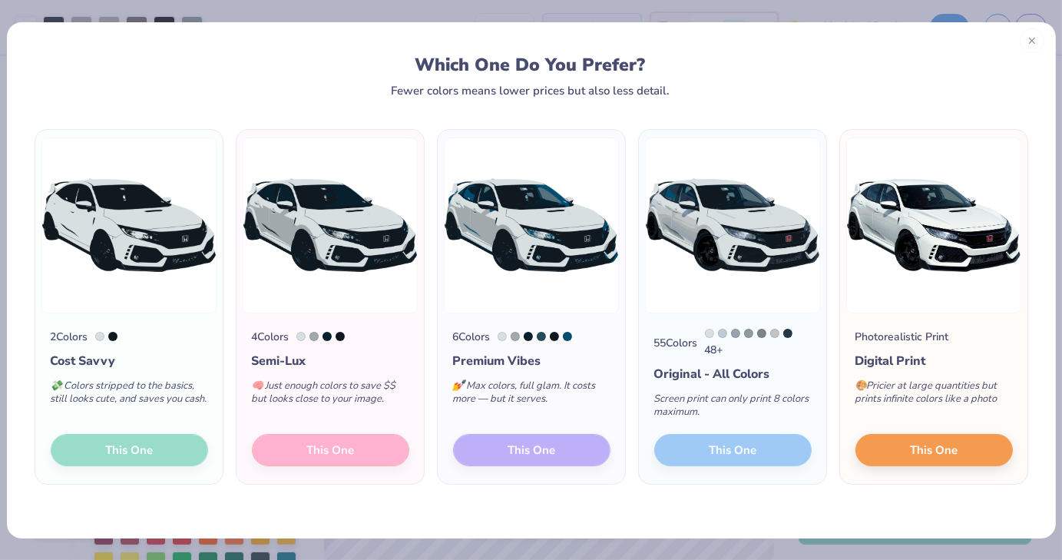
click at [1035, 33] on div at bounding box center [1031, 40] width 25 height 25
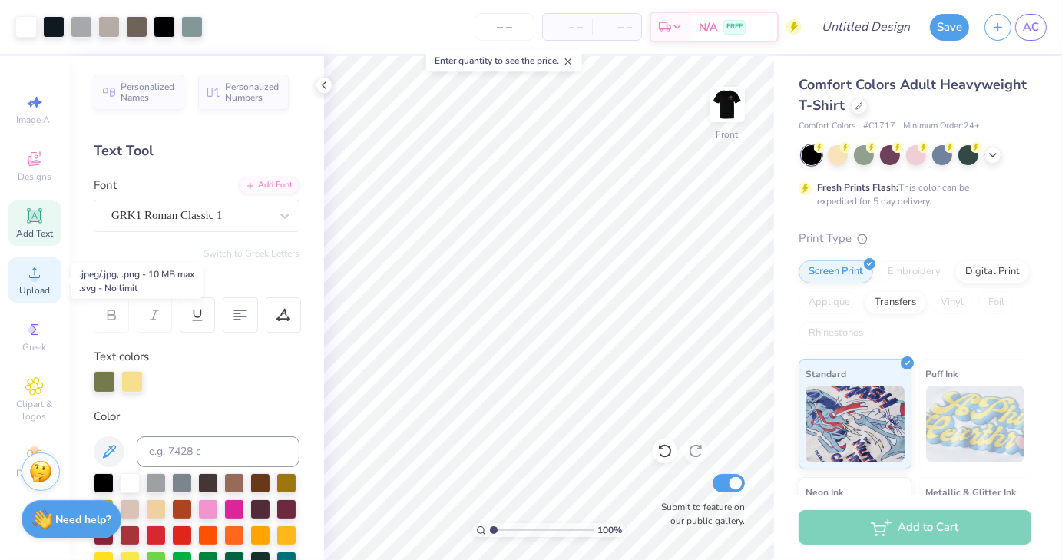
click at [43, 282] on icon at bounding box center [34, 272] width 18 height 18
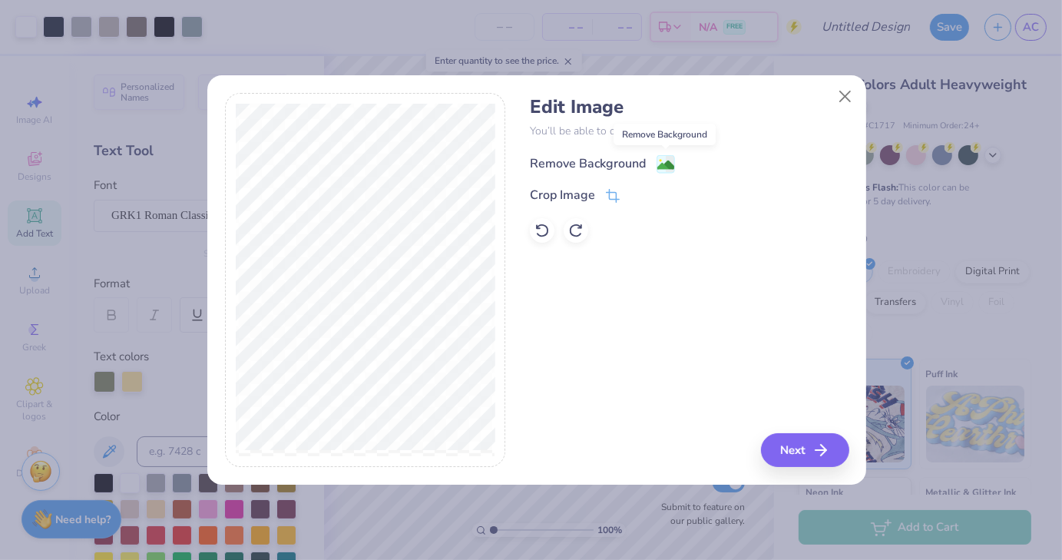
click at [661, 167] on image at bounding box center [665, 165] width 17 height 17
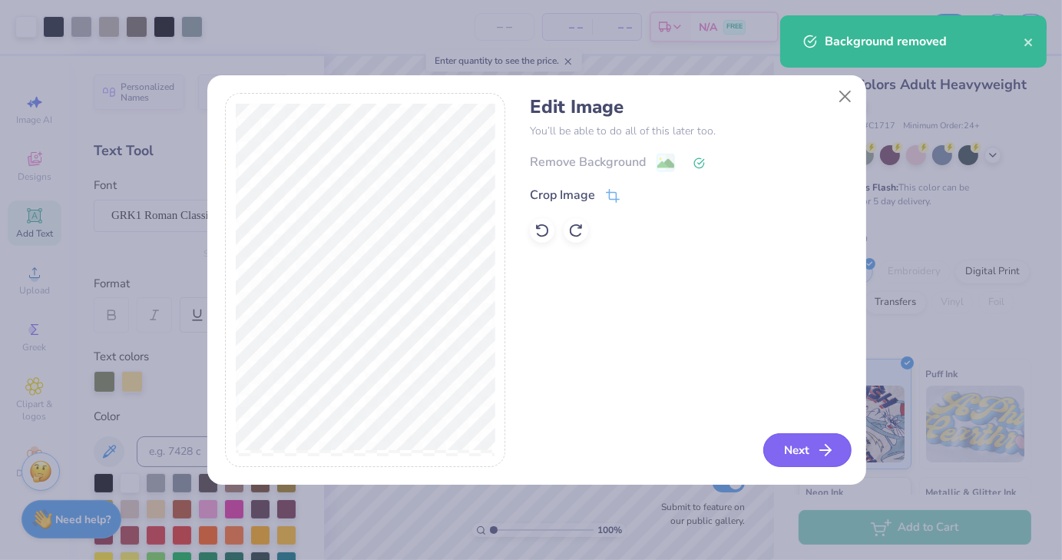
click at [814, 465] on button "Next" at bounding box center [807, 450] width 88 height 34
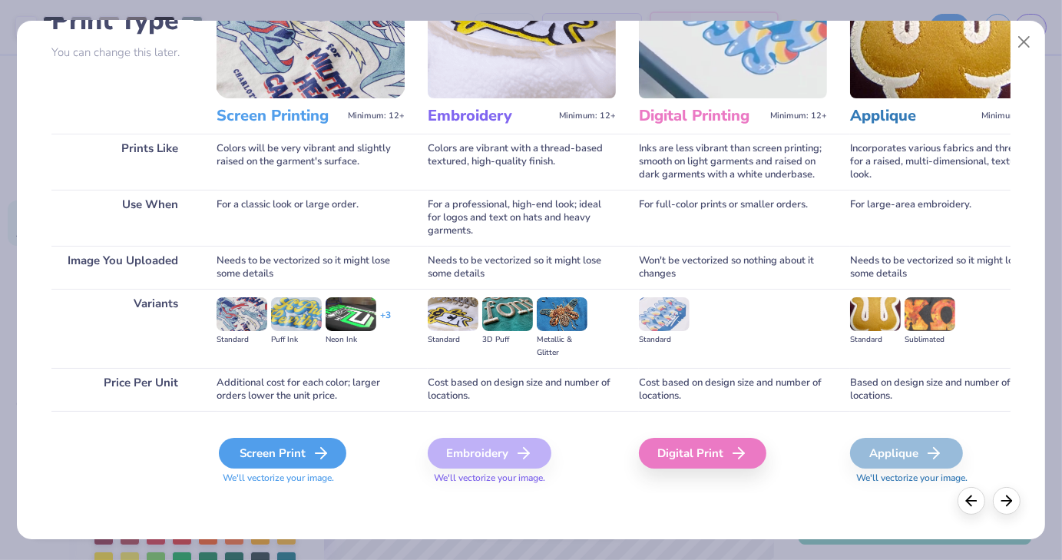
click at [267, 442] on div "Screen Print" at bounding box center [282, 452] width 127 height 31
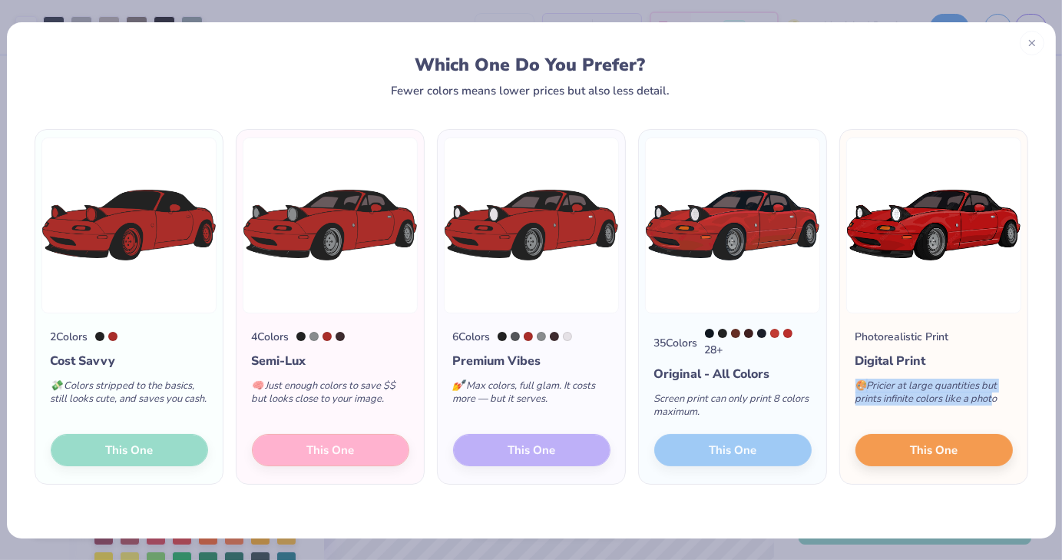
click at [1000, 395] on div "🎨 Pricier at large quantities but prints infinite colors like a photo" at bounding box center [933, 395] width 157 height 51
click at [545, 200] on img at bounding box center [531, 225] width 175 height 176
drag, startPoint x: 456, startPoint y: 358, endPoint x: 593, endPoint y: 365, distance: 136.8
click at [593, 365] on div "Premium Vibes" at bounding box center [531, 361] width 157 height 18
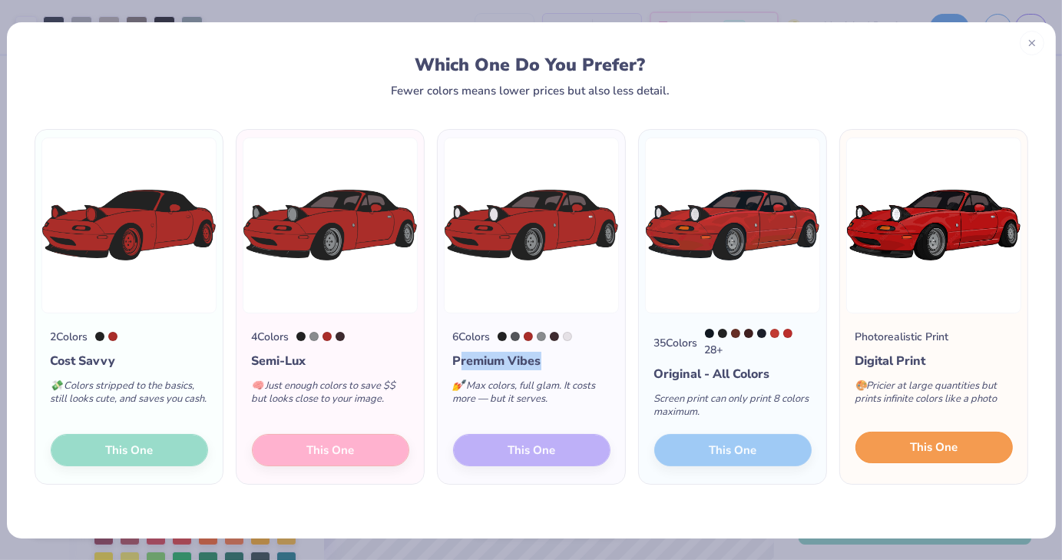
click at [890, 445] on button "This One" at bounding box center [933, 447] width 157 height 32
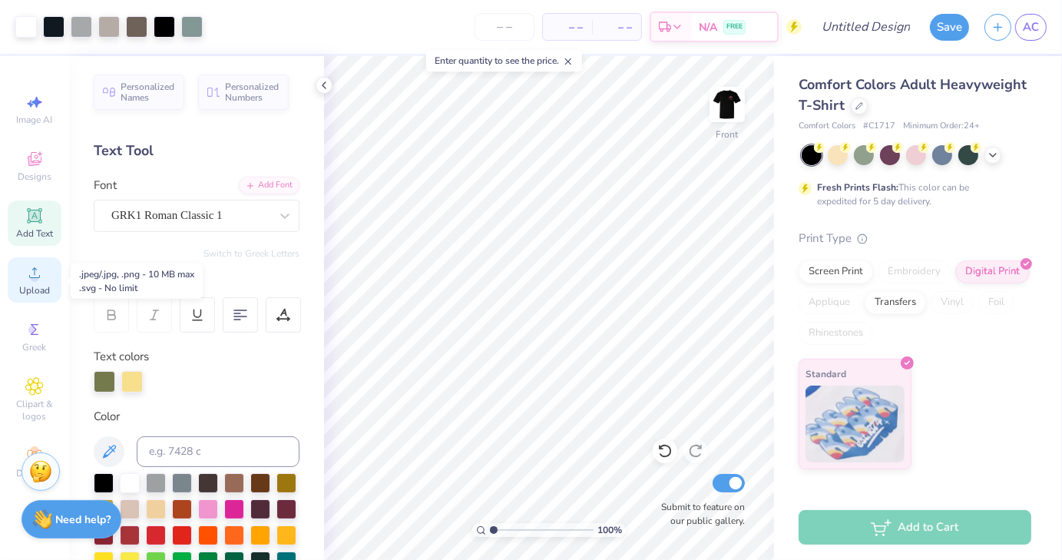
click at [36, 288] on span "Upload" at bounding box center [34, 290] width 31 height 12
